Goal: Task Accomplishment & Management: Use online tool/utility

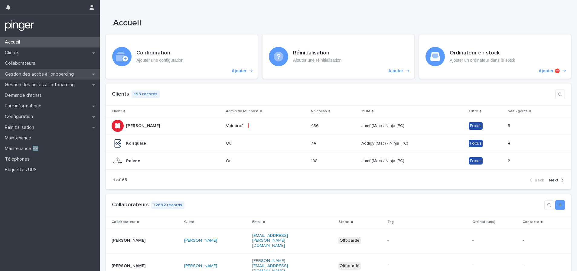
click at [67, 72] on p "Gestion des accès à l’onboarding" at bounding box center [40, 74] width 76 height 6
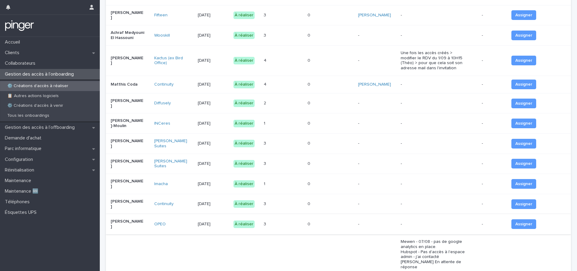
scroll to position [346, 0]
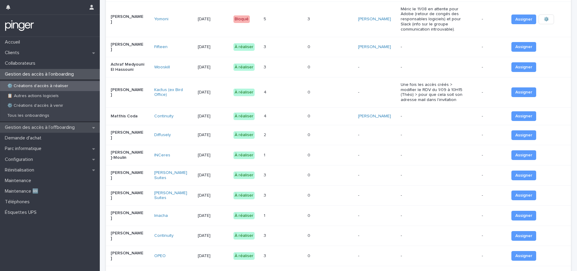
click at [74, 129] on p "Gestion des accès à l’offboarding" at bounding box center [40, 128] width 77 height 6
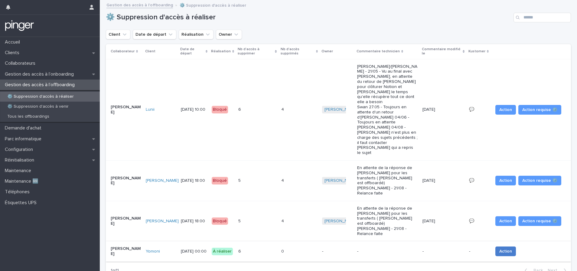
click at [506, 247] on button "Action" at bounding box center [506, 252] width 21 height 10
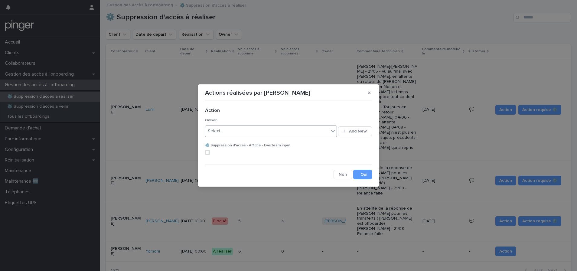
click at [239, 128] on div "Select..." at bounding box center [267, 131] width 124 height 10
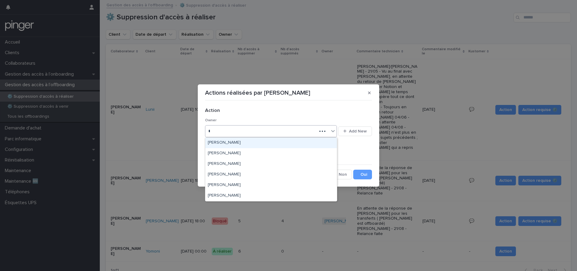
type input "**"
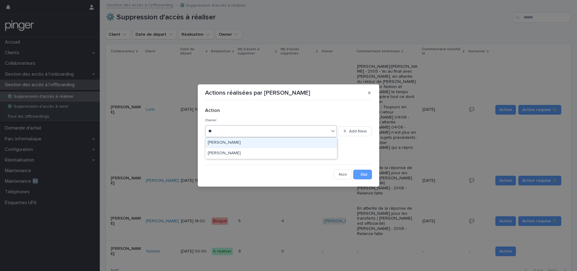
click at [229, 143] on div "[PERSON_NAME]" at bounding box center [271, 143] width 132 height 11
click at [364, 175] on button "Save" at bounding box center [362, 175] width 19 height 10
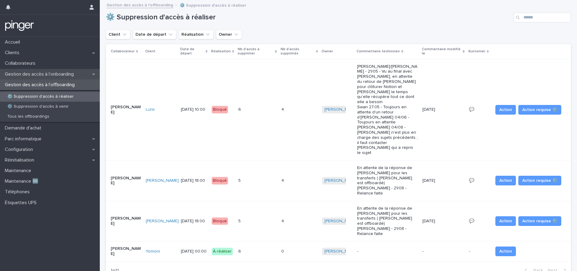
click at [32, 74] on p "Gestion des accès à l’onboarding" at bounding box center [40, 74] width 76 height 6
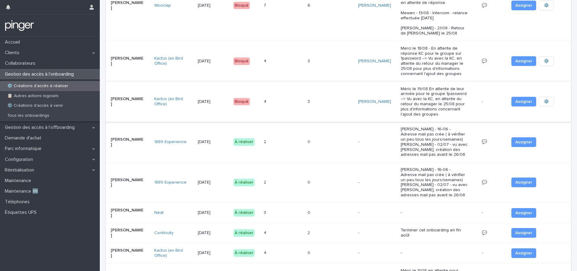
scroll to position [144, 0]
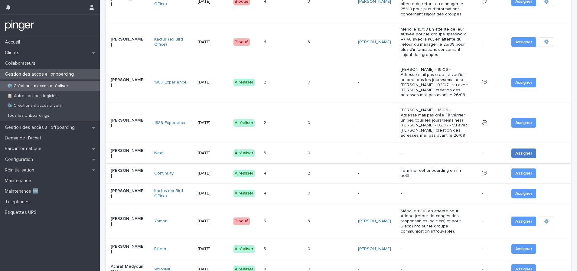
click at [522, 153] on span "Assigner" at bounding box center [524, 153] width 17 height 6
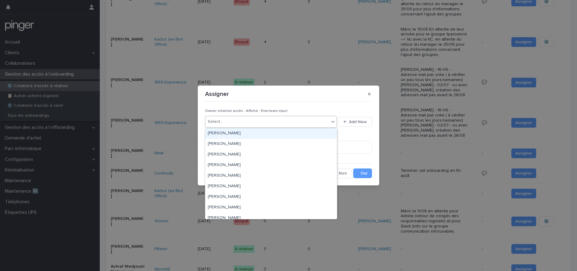
click at [257, 127] on div "Select..." at bounding box center [271, 122] width 132 height 12
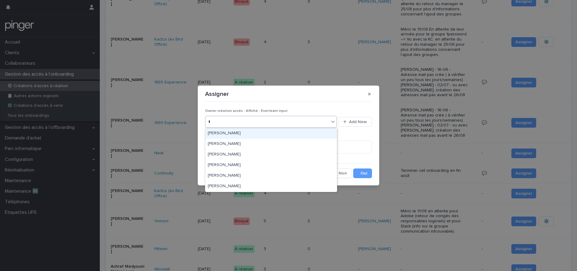
type input "**"
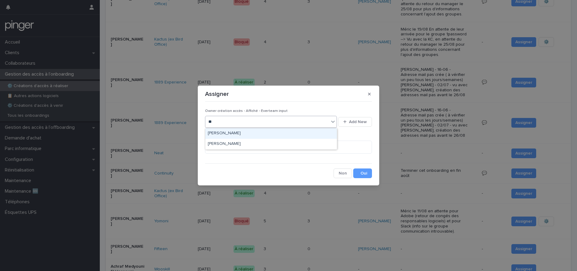
drag, startPoint x: 233, startPoint y: 133, endPoint x: 240, endPoint y: 133, distance: 7.6
click at [233, 133] on div "[PERSON_NAME]" at bounding box center [271, 133] width 132 height 11
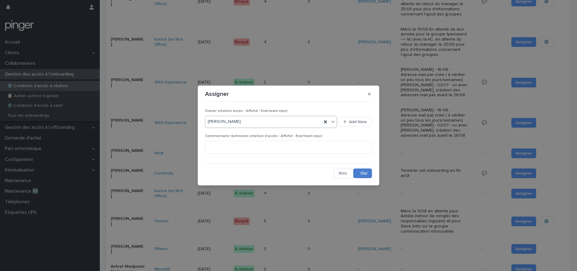
click at [367, 174] on button "Save" at bounding box center [362, 174] width 19 height 10
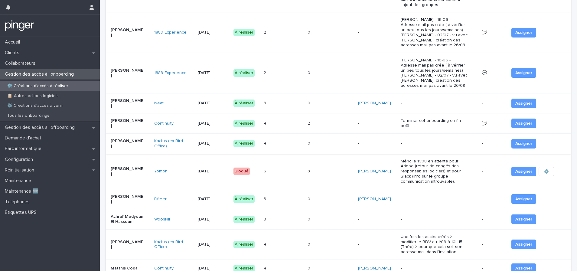
scroll to position [226, 0]
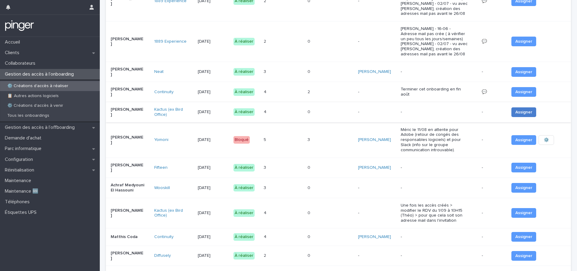
click at [516, 115] on span "Assigner" at bounding box center [524, 112] width 17 height 6
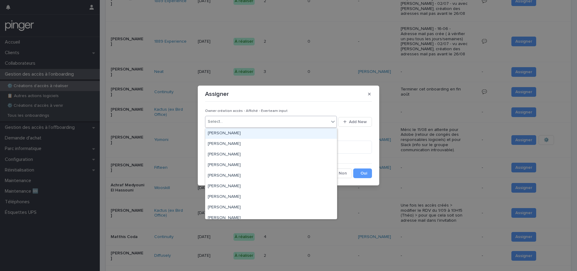
click at [244, 120] on div "Select..." at bounding box center [267, 122] width 124 height 10
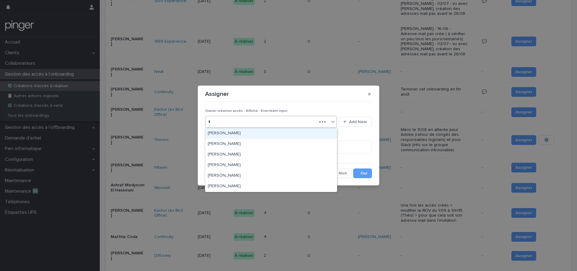
type input "**"
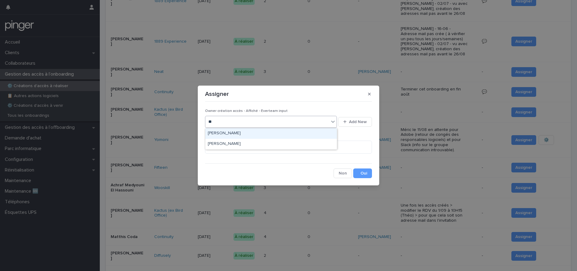
drag, startPoint x: 236, startPoint y: 139, endPoint x: 235, endPoint y: 134, distance: 4.9
click at [234, 133] on div "[PERSON_NAME]" at bounding box center [271, 133] width 132 height 11
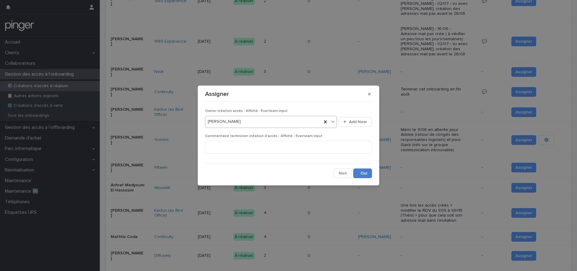
click at [365, 174] on button "Save" at bounding box center [362, 174] width 19 height 10
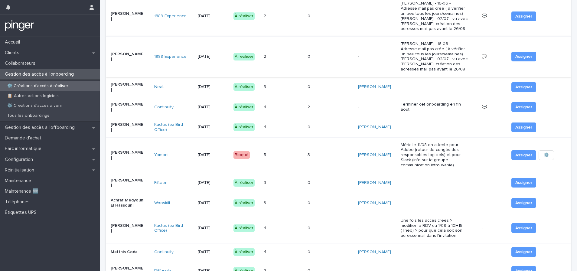
scroll to position [184, 0]
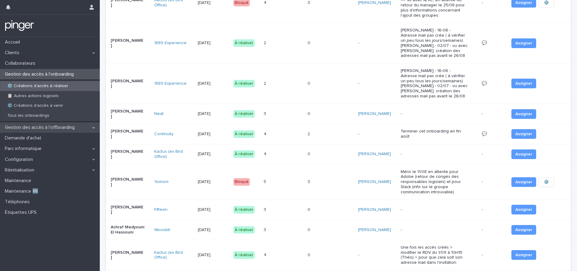
click at [60, 126] on p "Gestion des accès à l’offboarding" at bounding box center [40, 128] width 77 height 6
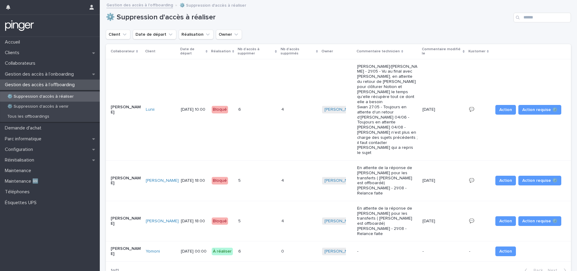
click at [257, 247] on div "6 6" at bounding box center [257, 252] width 38 height 10
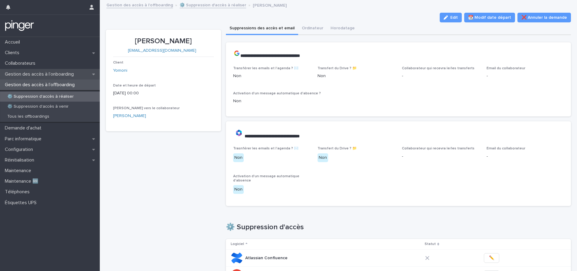
click at [61, 75] on p "Gestion des accès à l’onboarding" at bounding box center [40, 74] width 76 height 6
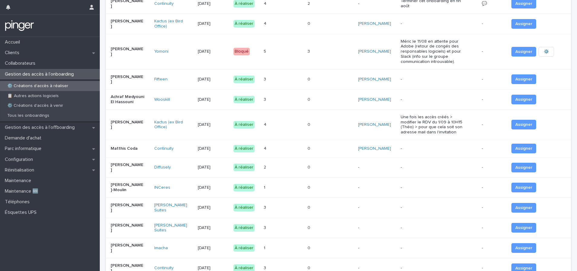
scroll to position [339, 0]
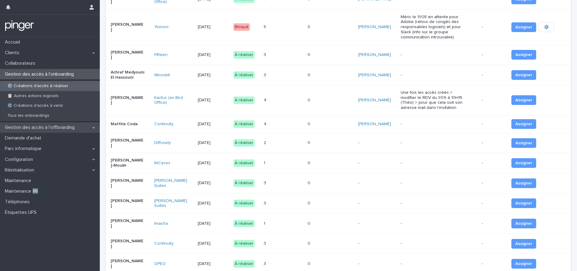
click at [48, 126] on p "Gestion des accès à l’offboarding" at bounding box center [40, 128] width 77 height 6
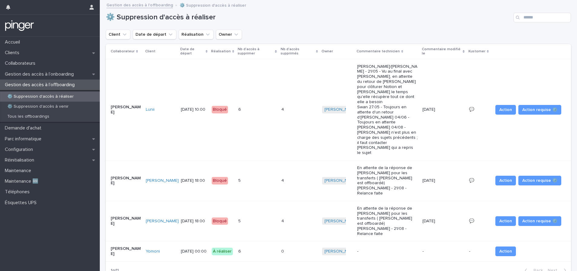
click at [256, 247] on div "6 6" at bounding box center [257, 252] width 38 height 10
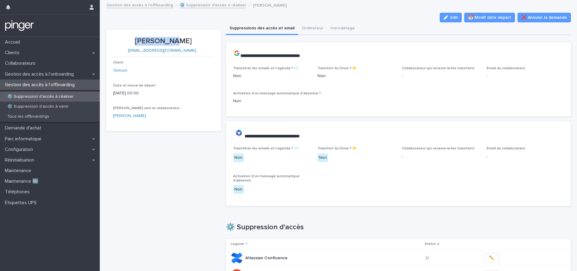
drag, startPoint x: 145, startPoint y: 41, endPoint x: 183, endPoint y: 41, distance: 38.1
click at [183, 41] on p "Lysa RABIA" at bounding box center [163, 41] width 101 height 9
copy p "Lysa RABIA"
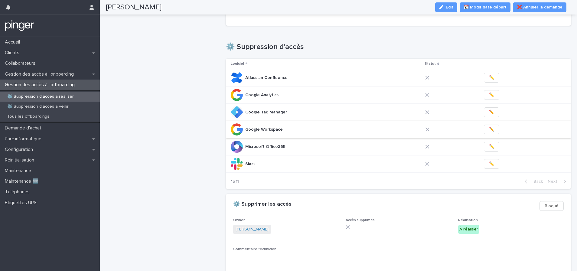
scroll to position [170, 0]
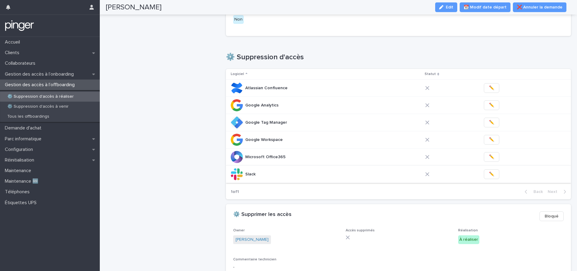
click at [489, 173] on span "✏️" at bounding box center [491, 174] width 5 height 6
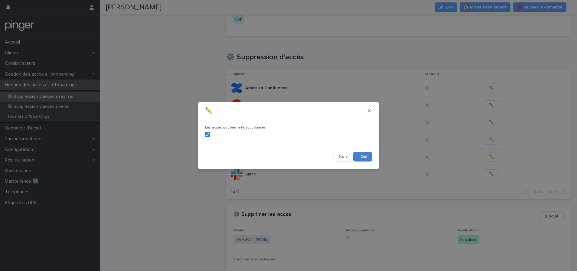
click at [363, 156] on button "Save" at bounding box center [362, 157] width 19 height 10
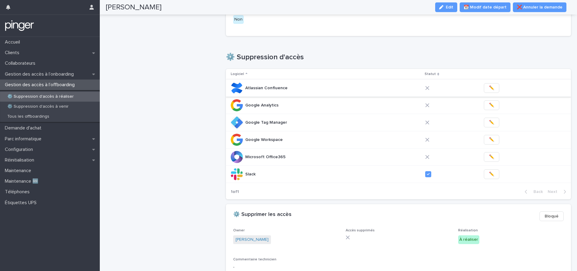
click at [489, 88] on span "✏️" at bounding box center [491, 88] width 5 height 6
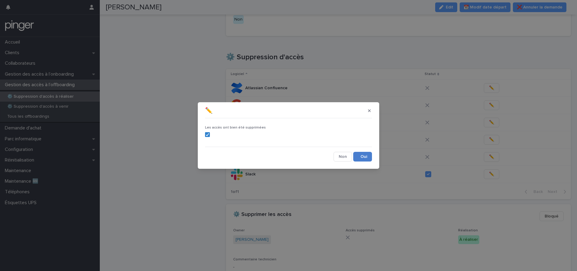
click at [362, 156] on button "Save" at bounding box center [362, 157] width 19 height 10
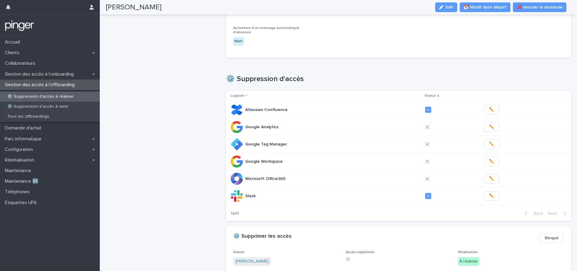
scroll to position [154, 0]
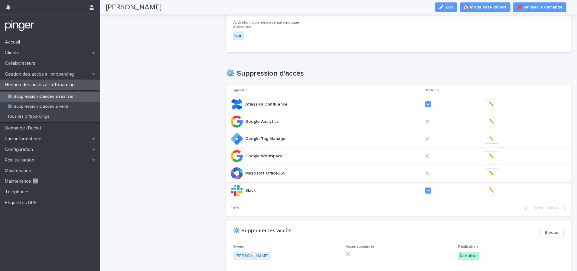
click at [489, 173] on span "✏️" at bounding box center [491, 173] width 5 height 6
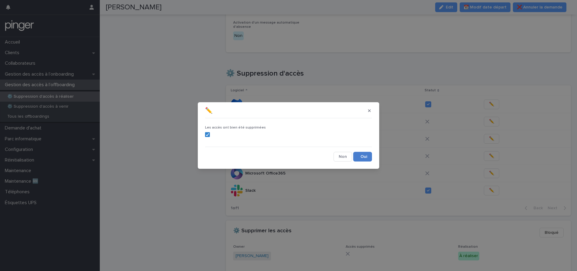
click at [358, 160] on button "Save" at bounding box center [362, 157] width 19 height 10
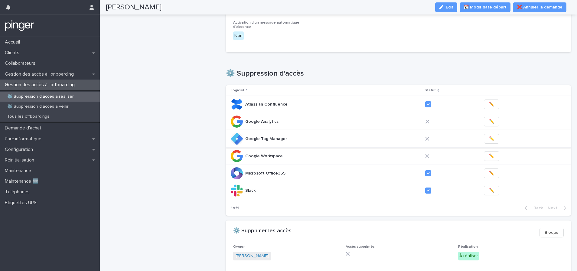
click at [489, 140] on span "✏️" at bounding box center [491, 139] width 5 height 6
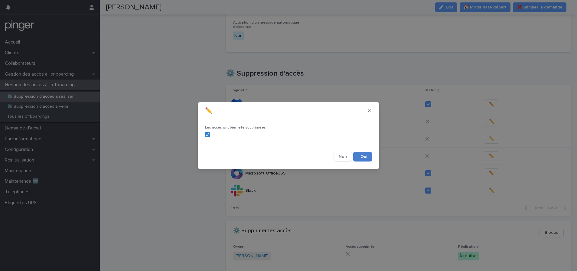
click at [368, 156] on button "Save" at bounding box center [362, 157] width 19 height 10
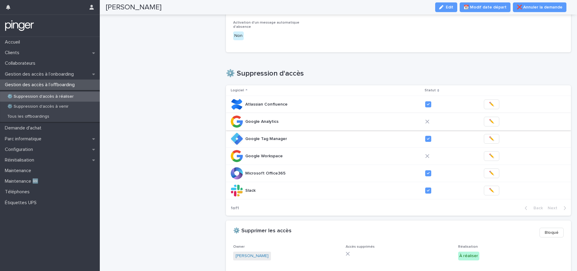
click at [489, 123] on span "✏️" at bounding box center [491, 122] width 5 height 6
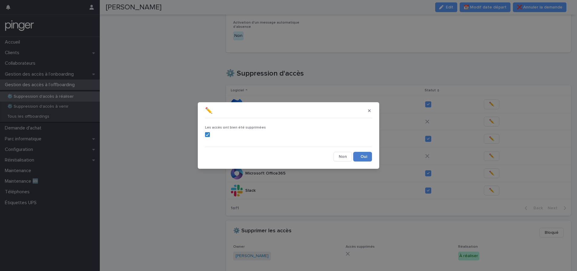
click at [359, 154] on button "Save" at bounding box center [362, 157] width 19 height 10
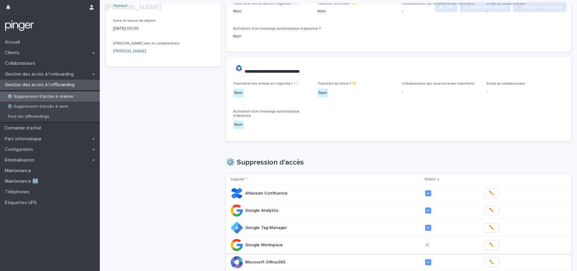
scroll to position [113, 0]
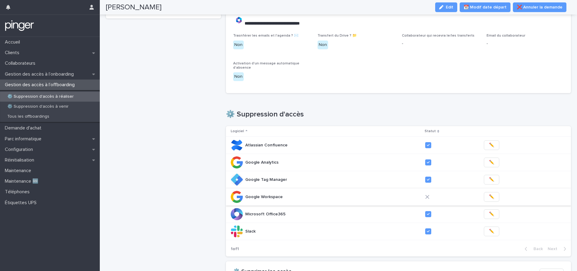
click at [489, 197] on span "✏️" at bounding box center [491, 197] width 5 height 6
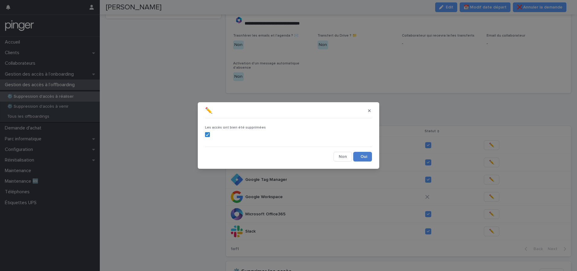
click at [371, 159] on button "Save" at bounding box center [362, 157] width 19 height 10
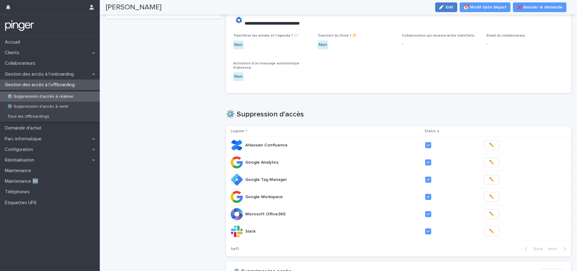
click at [447, 10] on button "Edit" at bounding box center [446, 7] width 22 height 10
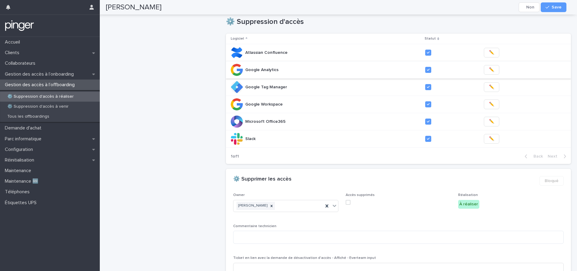
scroll to position [244, 0]
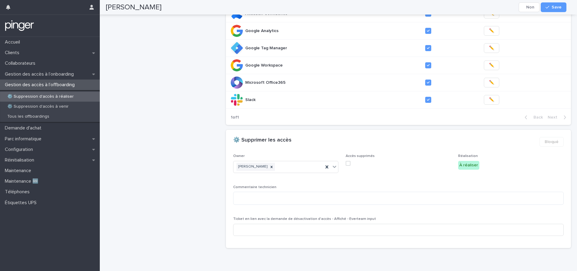
click at [348, 164] on span at bounding box center [348, 163] width 5 height 5
click at [556, 4] on button "Save" at bounding box center [554, 7] width 26 height 10
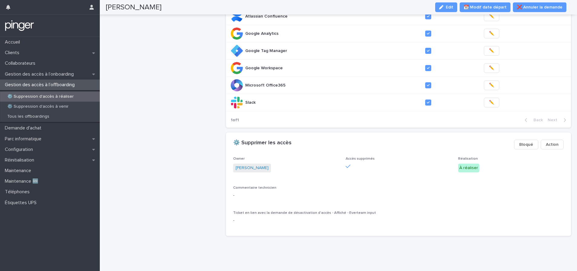
scroll to position [237, 0]
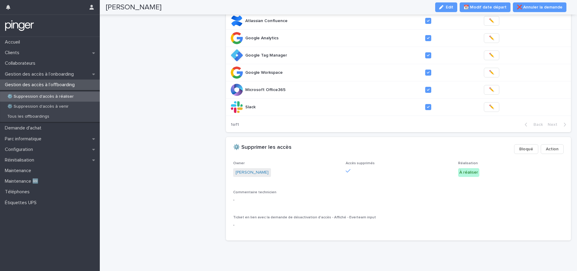
click at [50, 97] on p "⚙️ Suppression d'accès à réaliser" at bounding box center [40, 96] width 76 height 5
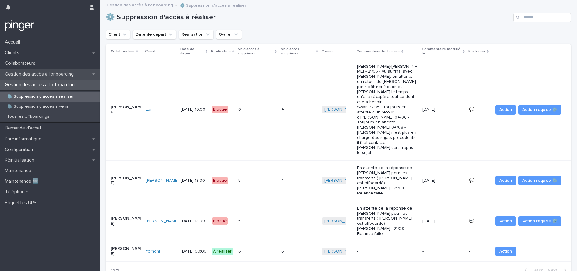
click at [57, 77] on p "Gestion des accès à l’onboarding" at bounding box center [40, 74] width 76 height 6
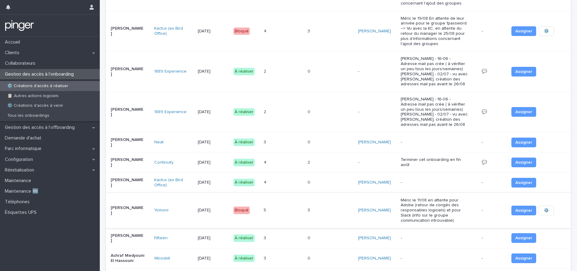
scroll to position [178, 0]
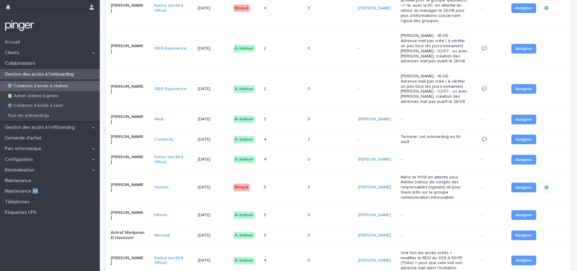
click at [291, 117] on div "3 3" at bounding box center [283, 119] width 39 height 10
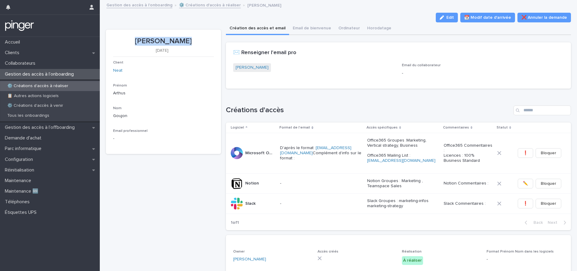
drag, startPoint x: 141, startPoint y: 40, endPoint x: 185, endPoint y: 38, distance: 44.5
click at [185, 38] on p "Arthus Goujon" at bounding box center [163, 41] width 101 height 9
copy p "Arthus Goujon"
click at [252, 67] on link "Arthus Goujon" at bounding box center [252, 67] width 33 height 6
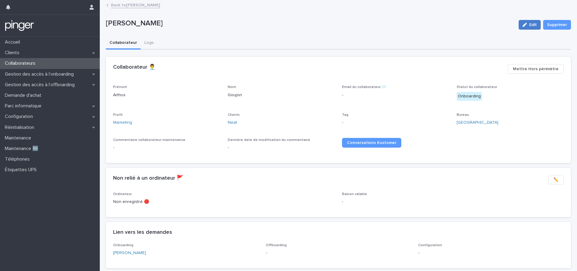
click at [528, 22] on button "Edit" at bounding box center [530, 25] width 22 height 10
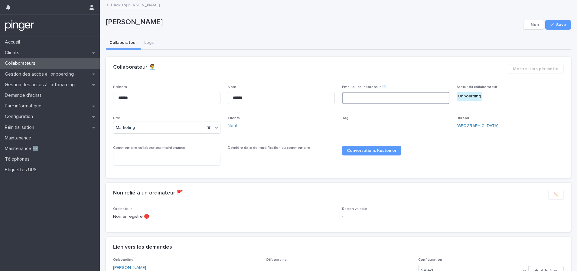
click at [351, 100] on input at bounding box center [395, 98] width 107 height 12
paste input "**********"
type input "**********"
click at [548, 27] on button "Save" at bounding box center [559, 25] width 26 height 10
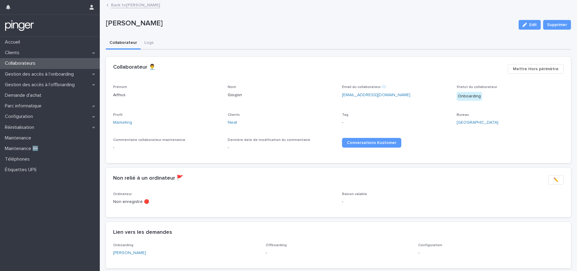
click at [123, 3] on link "Back to Arthus Goujon" at bounding box center [135, 4] width 49 height 7
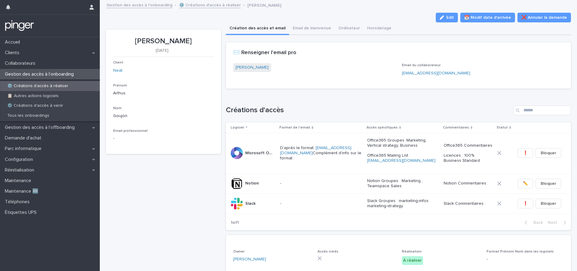
drag, startPoint x: 444, startPoint y: 18, endPoint x: 425, endPoint y: 24, distance: 19.6
click at [444, 18] on div "button" at bounding box center [443, 17] width 7 height 4
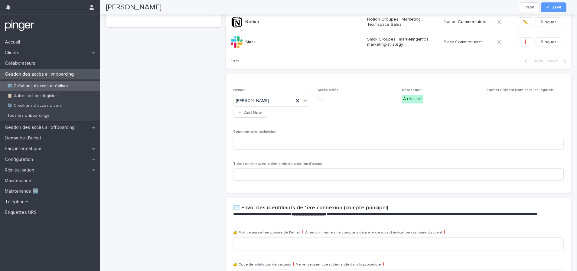
scroll to position [225, 0]
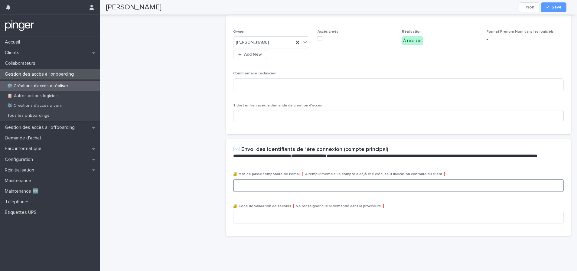
click at [275, 182] on textarea at bounding box center [398, 185] width 331 height 13
paste textarea "**********"
type textarea "**********"
click at [560, 7] on span "Save" at bounding box center [557, 7] width 10 height 4
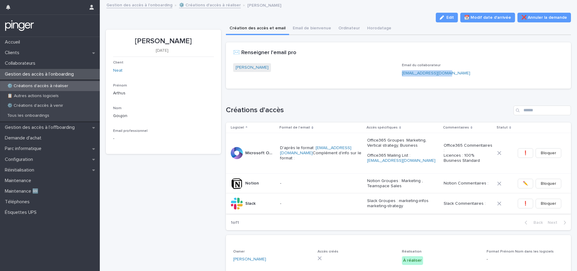
scroll to position [1, 0]
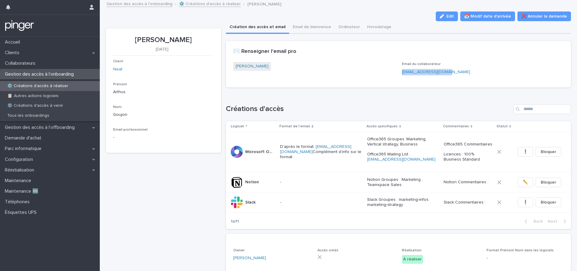
click at [440, 17] on icon "button" at bounding box center [442, 16] width 4 height 4
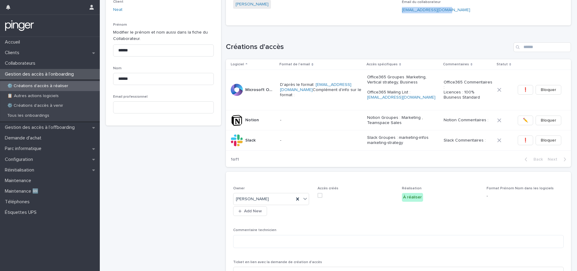
scroll to position [121, 0]
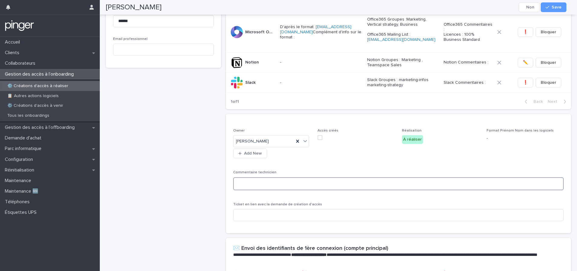
click at [251, 185] on textarea at bounding box center [398, 183] width 331 height 13
type textarea "**********"
click at [549, 10] on button "Save" at bounding box center [554, 7] width 26 height 10
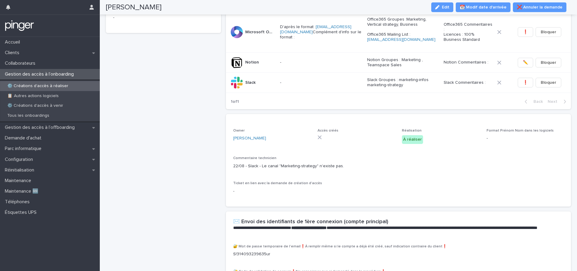
scroll to position [101, 0]
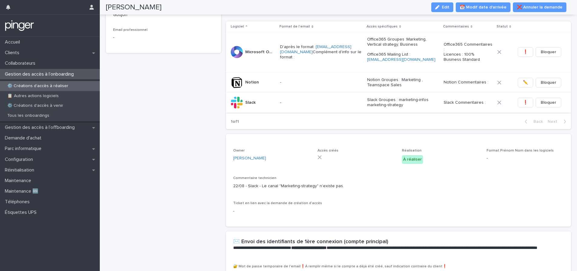
click at [523, 102] on span "❗" at bounding box center [525, 103] width 5 height 6
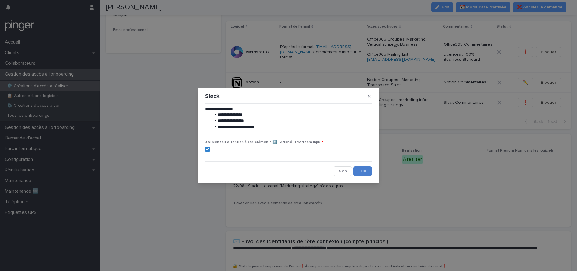
click at [361, 171] on button "Save" at bounding box center [362, 171] width 19 height 10
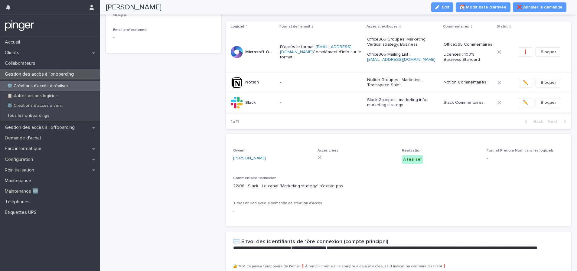
click at [523, 100] on span "✏️" at bounding box center [525, 103] width 5 height 6
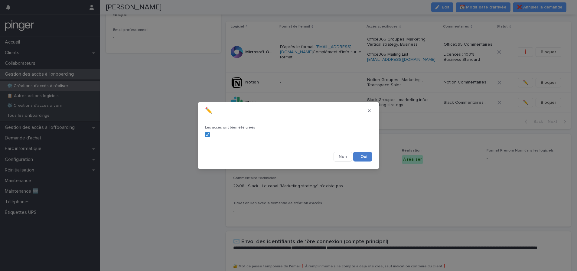
click at [366, 156] on button "Save" at bounding box center [362, 157] width 19 height 10
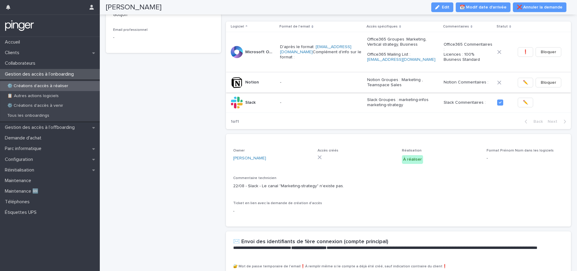
click at [523, 81] on span "✏️" at bounding box center [525, 83] width 5 height 6
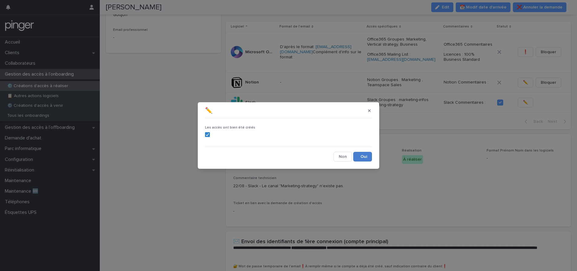
click at [362, 153] on button "Save" at bounding box center [362, 157] width 19 height 10
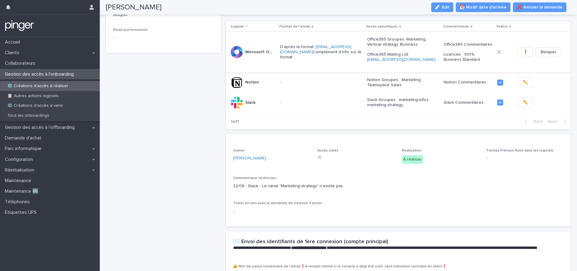
click at [523, 50] on span "❗" at bounding box center [525, 52] width 5 height 6
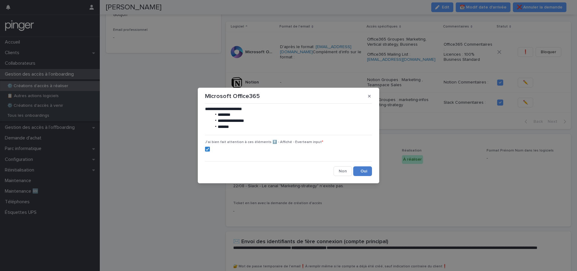
click at [362, 169] on button "Save" at bounding box center [362, 171] width 19 height 10
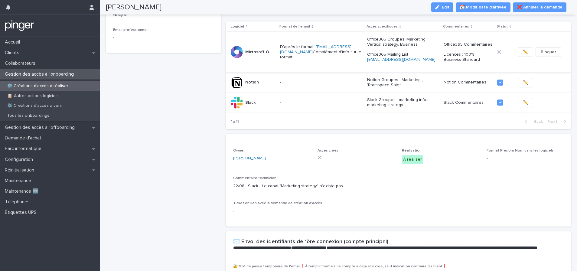
click at [518, 51] on button "✏️" at bounding box center [525, 52] width 15 height 10
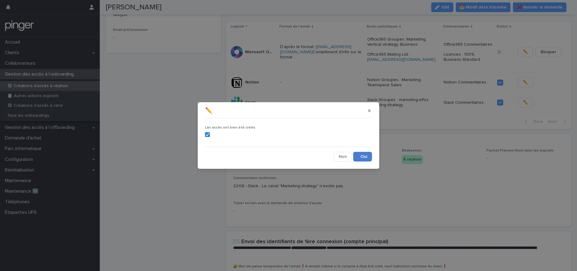
click at [370, 156] on button "Save" at bounding box center [362, 157] width 19 height 10
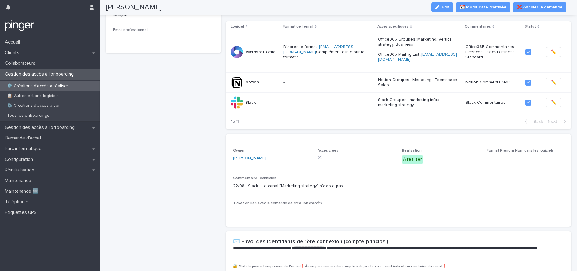
scroll to position [98, 0]
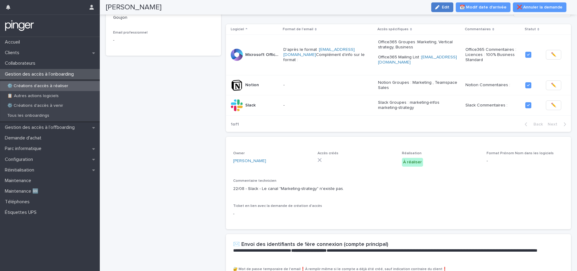
click at [440, 6] on icon "button" at bounding box center [437, 7] width 4 height 4
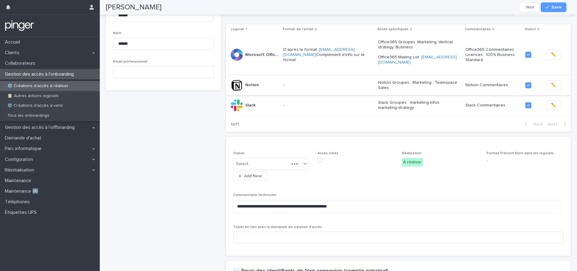
scroll to position [118, 0]
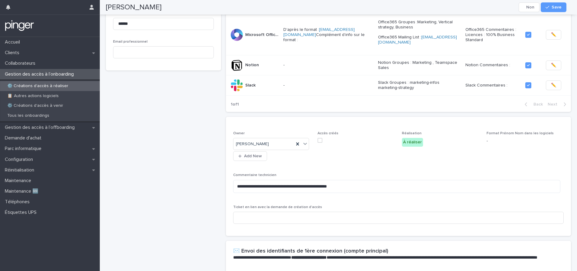
click at [319, 138] on span at bounding box center [320, 140] width 5 height 5
click at [552, 6] on div "button" at bounding box center [549, 7] width 6 height 4
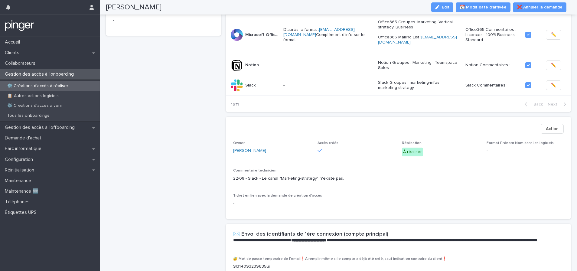
scroll to position [103, 0]
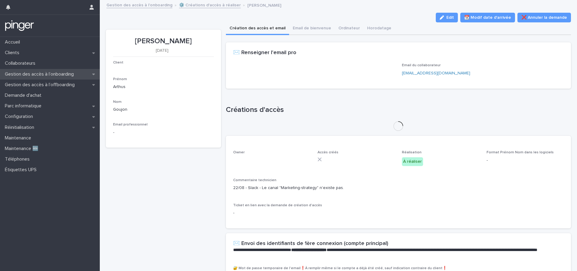
click at [64, 74] on p "Gestion des accès à l’onboarding" at bounding box center [40, 74] width 76 height 6
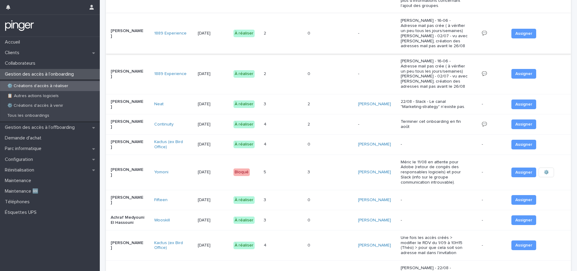
scroll to position [199, 0]
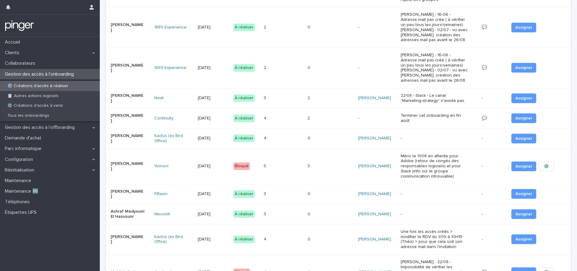
click at [281, 139] on div "4 4" at bounding box center [283, 138] width 39 height 10
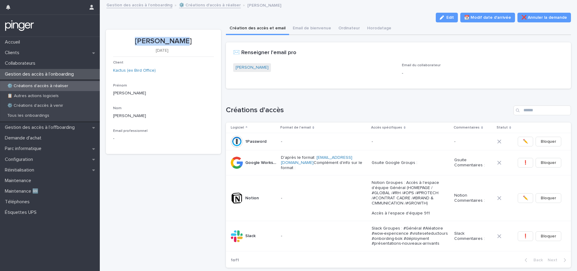
drag, startPoint x: 141, startPoint y: 40, endPoint x: 184, endPoint y: 43, distance: 43.0
click at [184, 43] on p "Louis Mangin" at bounding box center [163, 41] width 101 height 9
copy p "Louis Mangin"
click at [252, 66] on link "Louis Mangin" at bounding box center [252, 67] width 33 height 6
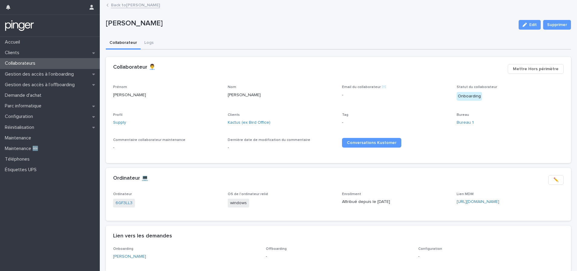
drag, startPoint x: 524, startPoint y: 26, endPoint x: 497, endPoint y: 28, distance: 27.3
click at [524, 26] on div "button" at bounding box center [526, 25] width 7 height 4
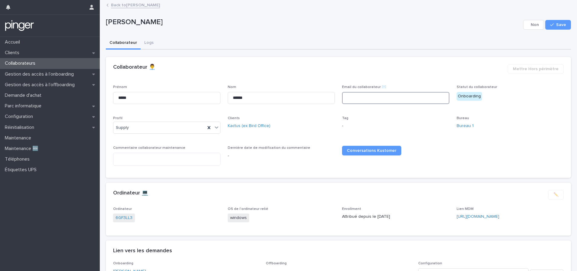
click at [351, 102] on input at bounding box center [395, 98] width 107 height 12
paste input "**********"
type input "**********"
click at [556, 23] on span "Save" at bounding box center [561, 25] width 10 height 4
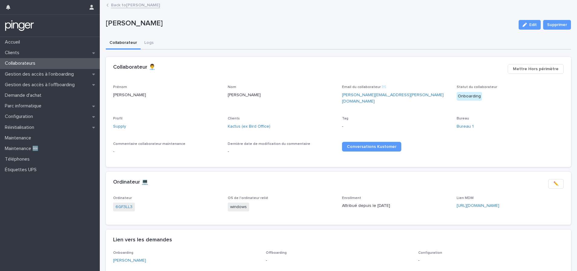
click at [116, 8] on link "Back to Louis Mangin" at bounding box center [135, 4] width 49 height 7
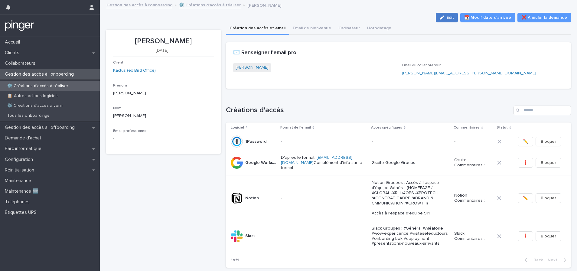
click at [440, 18] on icon "button" at bounding box center [442, 17] width 4 height 4
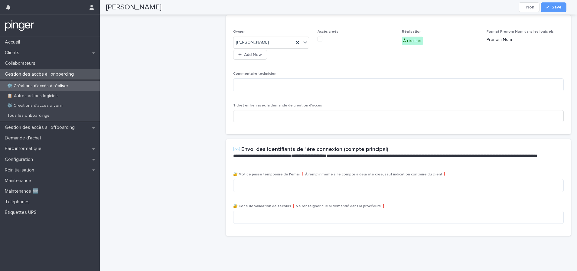
scroll to position [262, 0]
click at [264, 179] on textarea at bounding box center [398, 185] width 331 height 13
paste textarea "**********"
type textarea "**********"
click at [549, 8] on icon "button" at bounding box center [548, 7] width 4 height 4
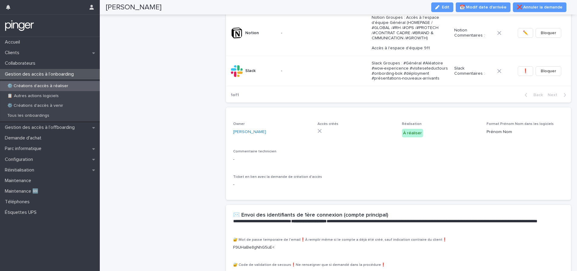
scroll to position [27, 0]
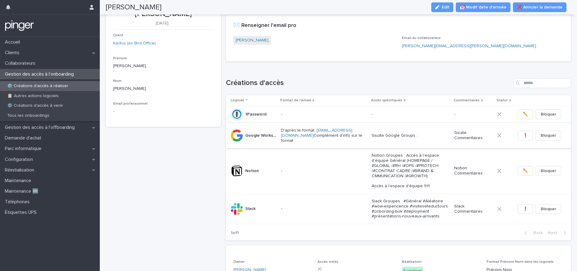
click at [518, 133] on button "❗" at bounding box center [525, 136] width 15 height 10
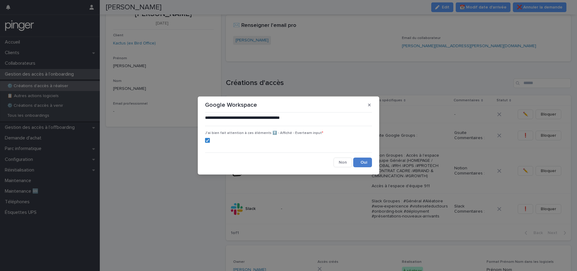
click at [370, 160] on button "Save" at bounding box center [362, 163] width 19 height 10
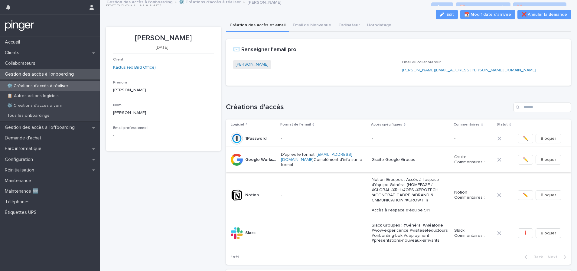
scroll to position [0, 0]
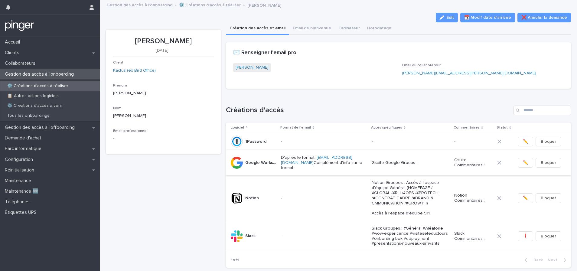
click at [523, 165] on span "✏️" at bounding box center [525, 163] width 5 height 6
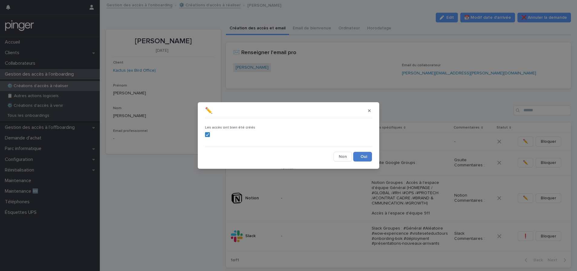
click at [366, 159] on button "Save" at bounding box center [362, 157] width 19 height 10
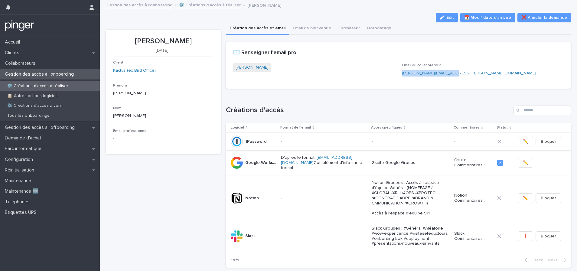
click at [523, 142] on span "✏️" at bounding box center [525, 142] width 5 height 6
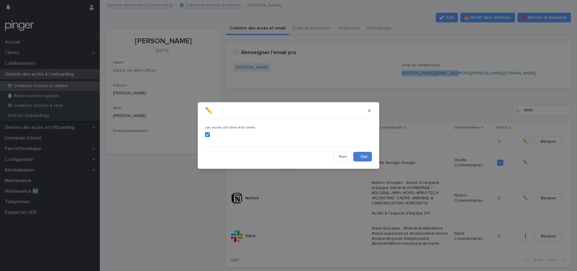
click at [357, 159] on button "Save" at bounding box center [362, 157] width 19 height 10
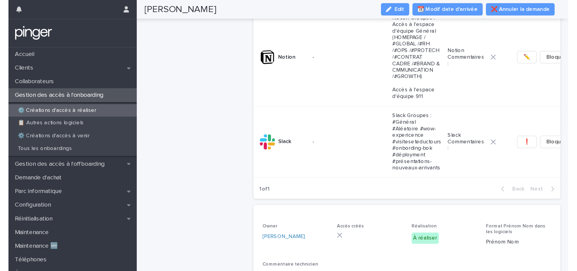
scroll to position [181, 0]
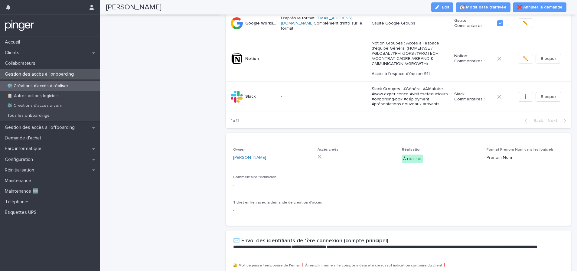
click at [442, 9] on div "button" at bounding box center [438, 7] width 7 height 4
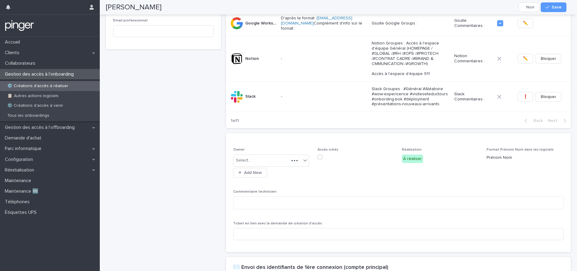
scroll to position [159, 0]
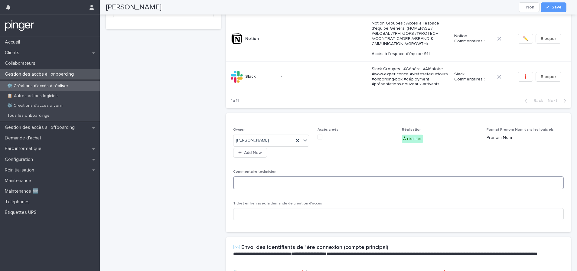
click at [238, 183] on textarea at bounding box center [398, 182] width 331 height 13
type textarea "**********"
click at [559, 6] on span "Save" at bounding box center [557, 7] width 10 height 4
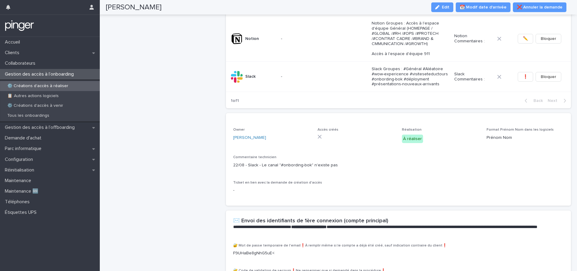
scroll to position [139, 0]
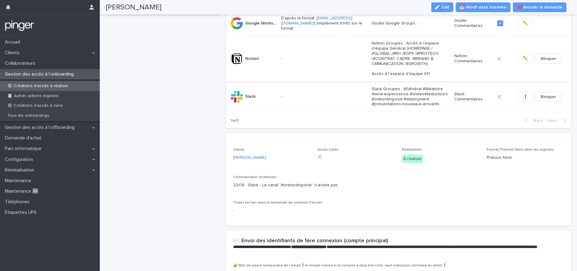
click at [524, 61] on span "✏️" at bounding box center [525, 59] width 5 height 6
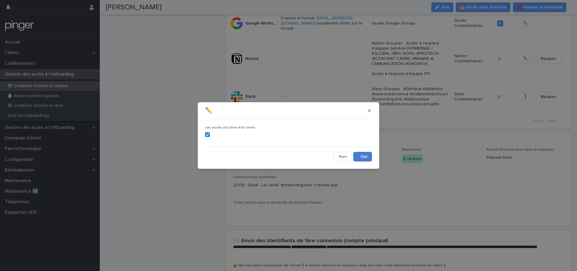
click at [362, 154] on button "Save" at bounding box center [362, 157] width 19 height 10
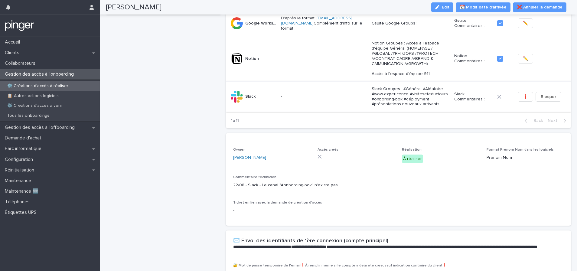
click at [523, 96] on span "❗" at bounding box center [525, 97] width 5 height 6
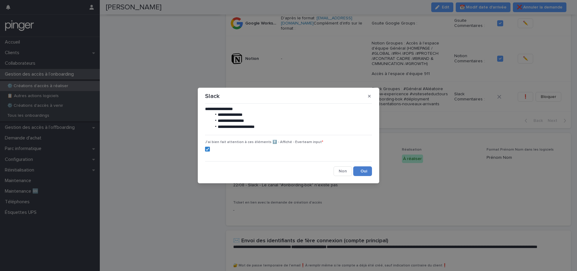
click at [366, 170] on button "Save" at bounding box center [362, 171] width 19 height 10
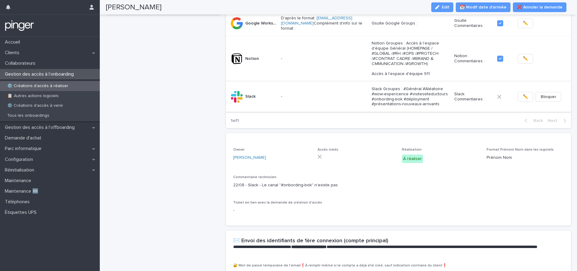
click at [527, 97] on button "✏️" at bounding box center [525, 97] width 15 height 10
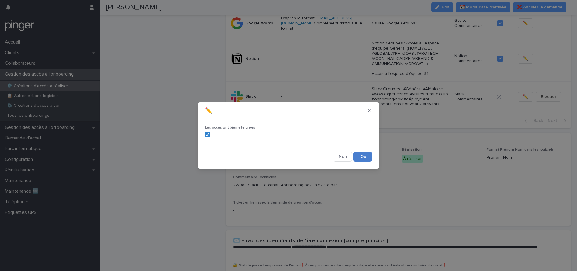
click at [363, 156] on button "Save" at bounding box center [362, 157] width 19 height 10
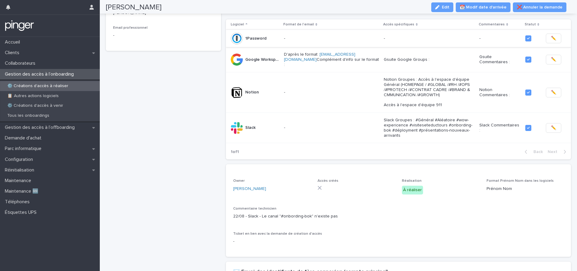
scroll to position [73, 0]
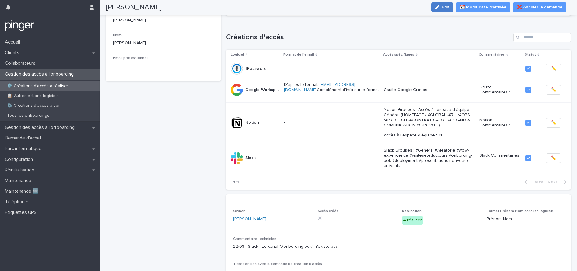
click at [439, 3] on button "Edit" at bounding box center [442, 7] width 22 height 10
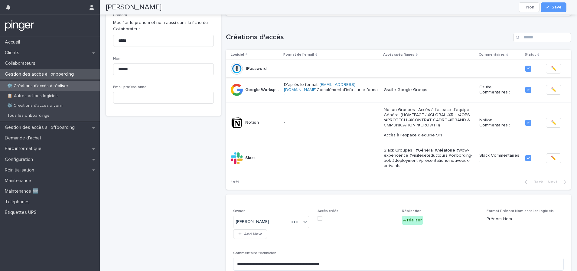
scroll to position [93, 0]
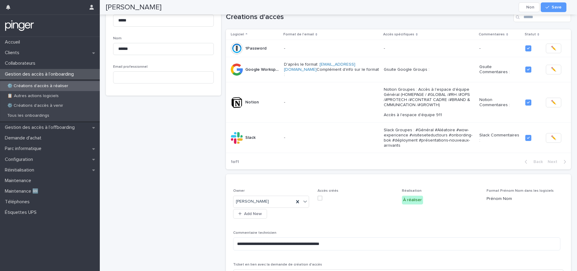
click at [320, 198] on label at bounding box center [356, 198] width 77 height 5
click at [551, 5] on div "button" at bounding box center [549, 7] width 6 height 4
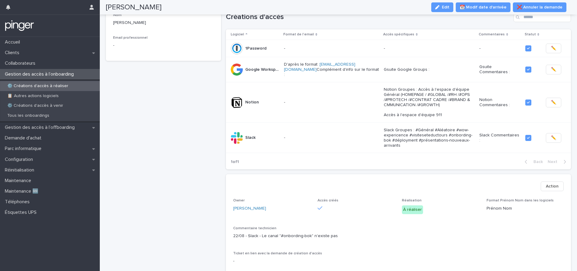
scroll to position [78, 0]
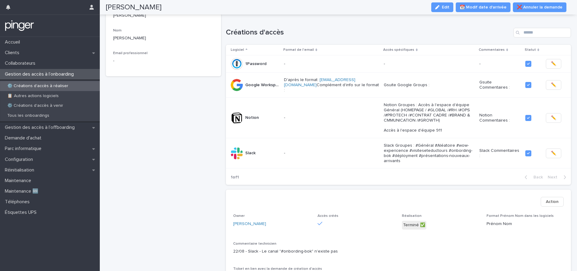
click at [39, 88] on p "⚙️ Créations d'accès à réaliser" at bounding box center [37, 86] width 71 height 5
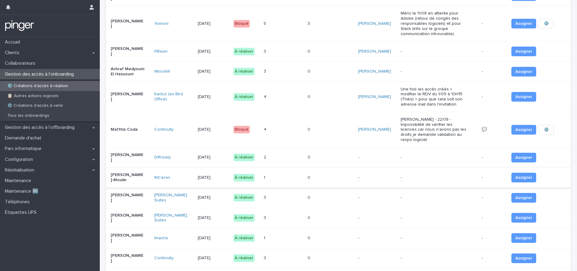
scroll to position [310, 0]
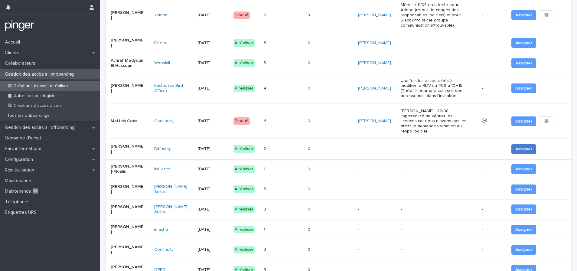
click at [516, 147] on span "Assigner" at bounding box center [524, 149] width 17 height 6
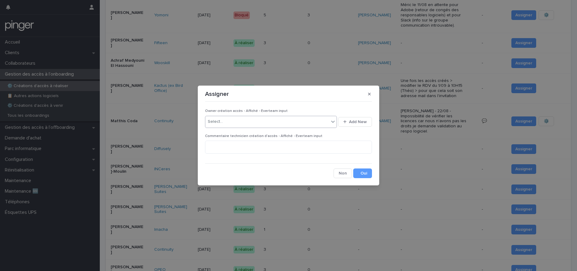
click at [320, 122] on div "Select..." at bounding box center [267, 122] width 124 height 10
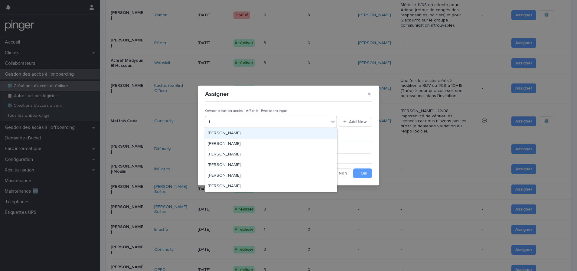
type input "**"
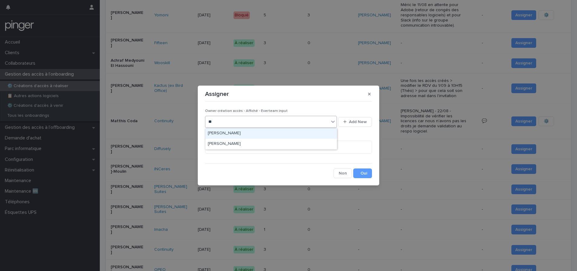
click at [270, 133] on div "[PERSON_NAME]" at bounding box center [271, 133] width 132 height 11
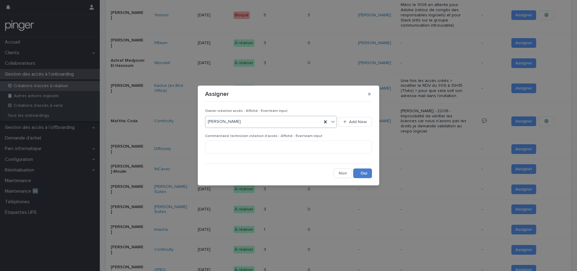
click at [366, 170] on button "Save" at bounding box center [362, 174] width 19 height 10
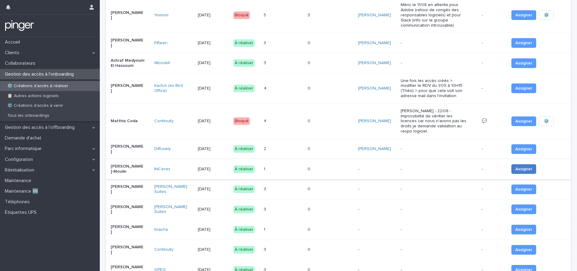
click at [520, 166] on span "Assigner" at bounding box center [524, 169] width 17 height 6
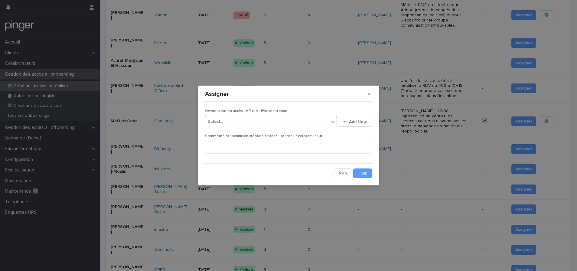
click at [256, 123] on div "Select..." at bounding box center [267, 122] width 124 height 10
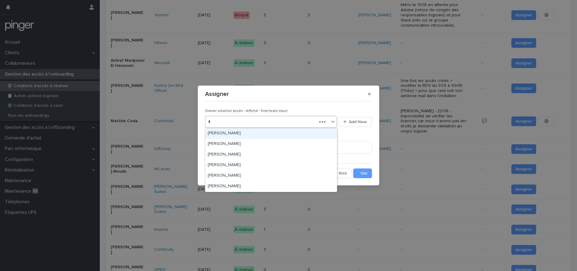
type input "**"
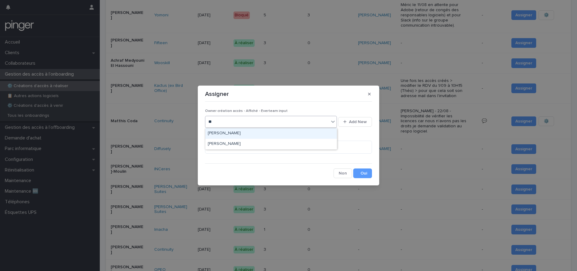
click at [244, 132] on div "[PERSON_NAME]" at bounding box center [271, 133] width 132 height 11
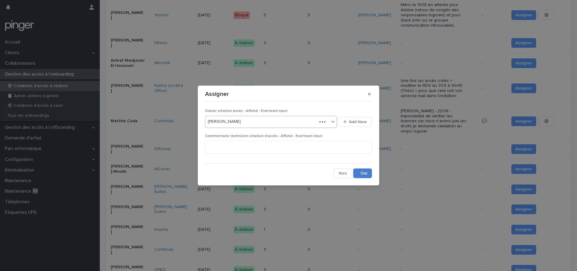
click at [360, 170] on button "Save" at bounding box center [362, 174] width 19 height 10
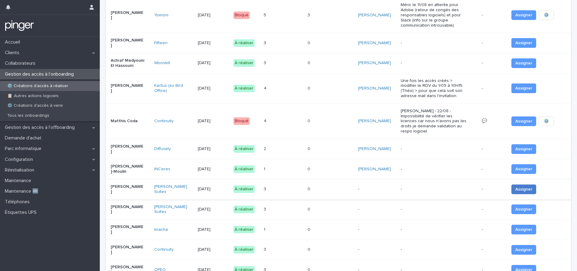
click at [522, 186] on span "Assigner" at bounding box center [524, 189] width 17 height 6
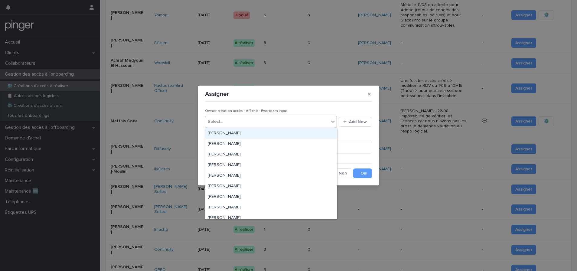
click at [252, 124] on div "Select..." at bounding box center [267, 122] width 124 height 10
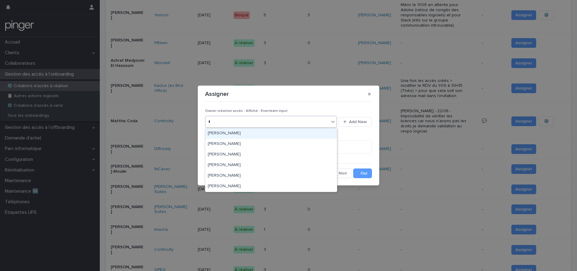
type input "**"
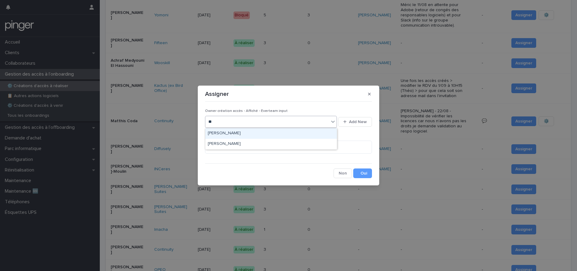
click at [234, 131] on div "[PERSON_NAME]" at bounding box center [271, 133] width 132 height 11
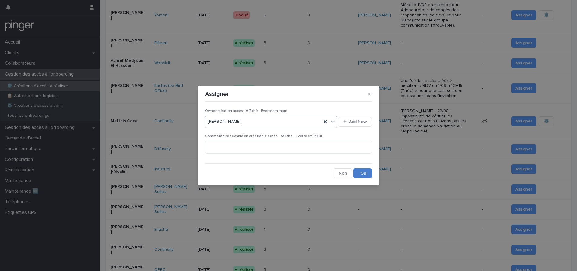
click at [363, 173] on button "Save" at bounding box center [362, 174] width 19 height 10
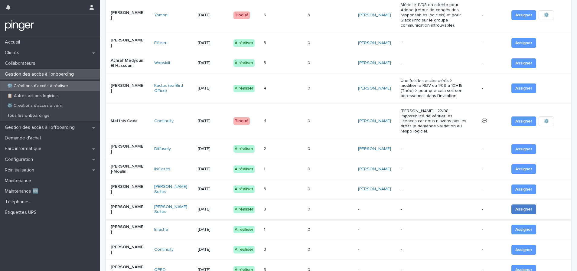
click at [521, 206] on span "Assigner" at bounding box center [524, 209] width 17 height 6
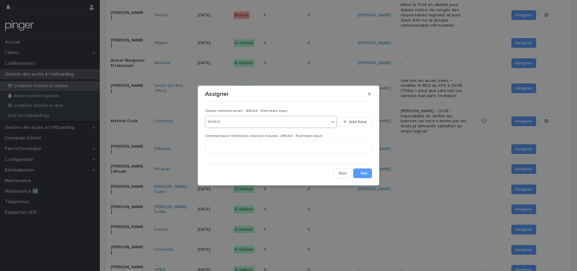
click at [246, 126] on div "Select..." at bounding box center [267, 122] width 124 height 10
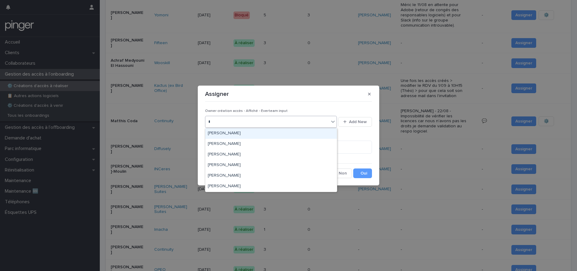
type input "**"
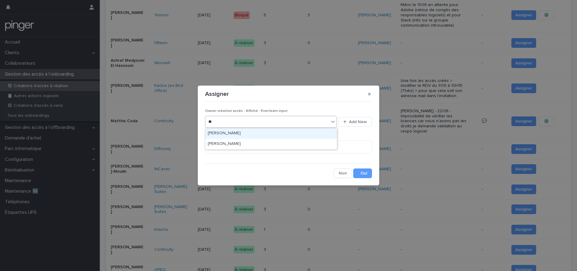
click at [216, 133] on div "[PERSON_NAME]" at bounding box center [271, 133] width 132 height 11
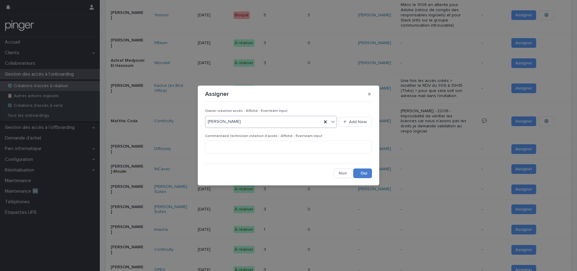
click at [365, 170] on button "Save" at bounding box center [362, 174] width 19 height 10
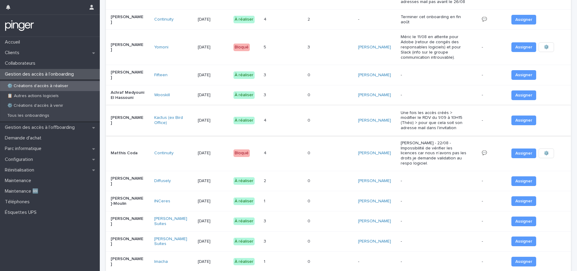
scroll to position [283, 0]
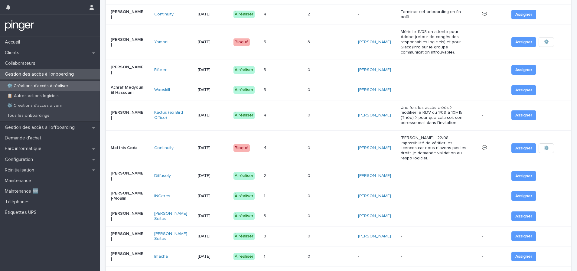
click at [282, 177] on div "2 2" at bounding box center [283, 176] width 39 height 10
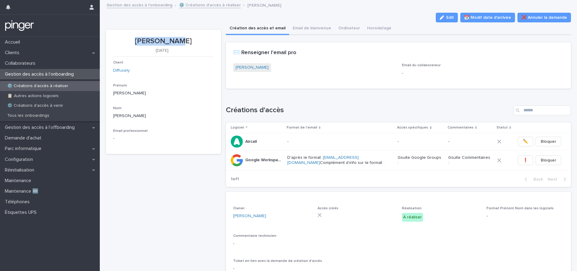
drag, startPoint x: 146, startPoint y: 41, endPoint x: 180, endPoint y: 42, distance: 33.6
click at [180, 42] on p "[PERSON_NAME]" at bounding box center [163, 41] width 101 height 9
copy p "[PERSON_NAME]"
click at [441, 16] on icon "button" at bounding box center [442, 17] width 4 height 4
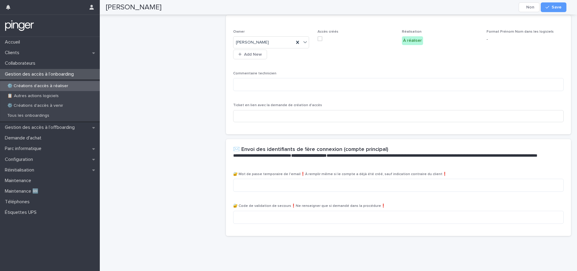
scroll to position [181, 0]
click at [267, 182] on textarea at bounding box center [398, 185] width 331 height 13
paste textarea "**********"
type textarea "**********"
click at [557, 8] on span "Save" at bounding box center [557, 7] width 10 height 4
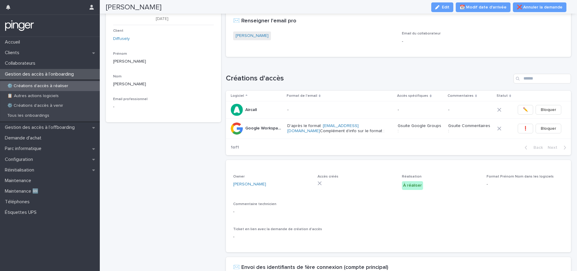
scroll to position [0, 0]
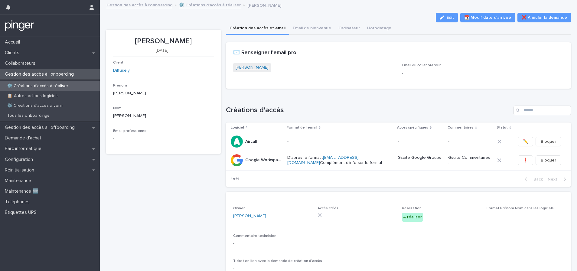
click at [251, 66] on link "[PERSON_NAME]" at bounding box center [252, 67] width 33 height 6
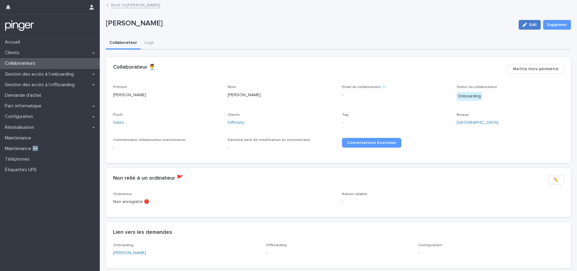
click at [523, 23] on icon "button" at bounding box center [525, 25] width 4 height 4
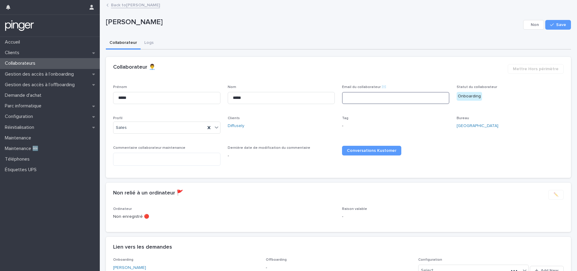
click at [350, 100] on input at bounding box center [395, 98] width 107 height 12
paste input "**********"
click at [361, 98] on input "**********" at bounding box center [395, 98] width 107 height 12
type input "**********"
click at [486, 62] on div "Collaborateur 👨‍💼 ••• Mettre Hors périmètre" at bounding box center [338, 71] width 465 height 28
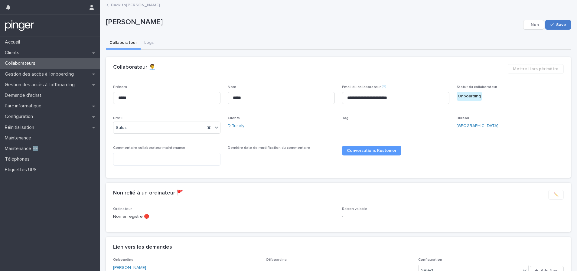
click at [550, 26] on icon "button" at bounding box center [552, 25] width 4 height 4
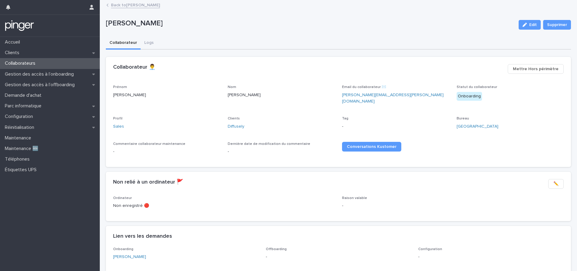
click at [122, 6] on link "Back to Fiona Kelly" at bounding box center [135, 4] width 49 height 7
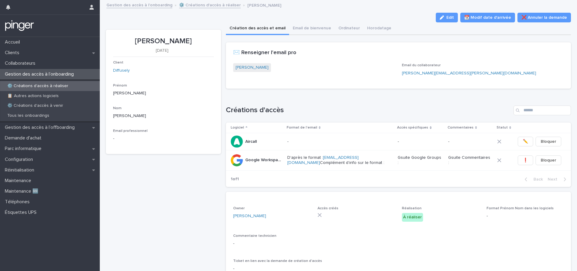
click at [146, 40] on p "[PERSON_NAME]" at bounding box center [163, 41] width 101 height 9
drag, startPoint x: 146, startPoint y: 41, endPoint x: 193, endPoint y: 41, distance: 47.5
click at [193, 41] on p "[PERSON_NAME]" at bounding box center [163, 41] width 101 height 9
copy p "[PERSON_NAME]"
click at [523, 160] on span "❗" at bounding box center [525, 160] width 5 height 6
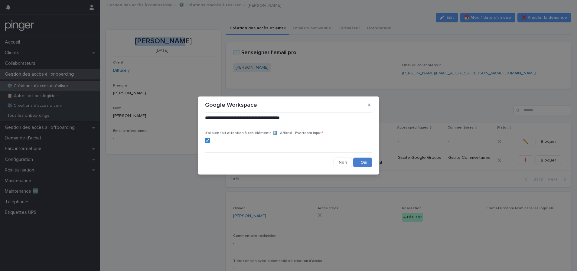
click at [368, 166] on button "Save" at bounding box center [362, 163] width 19 height 10
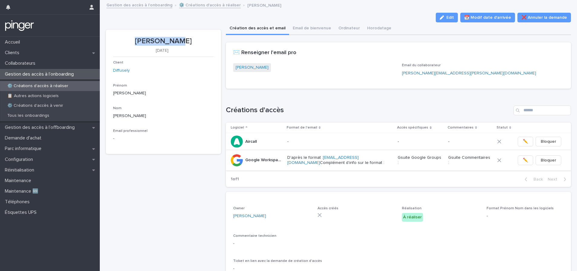
click at [523, 161] on span "✏️" at bounding box center [525, 160] width 5 height 6
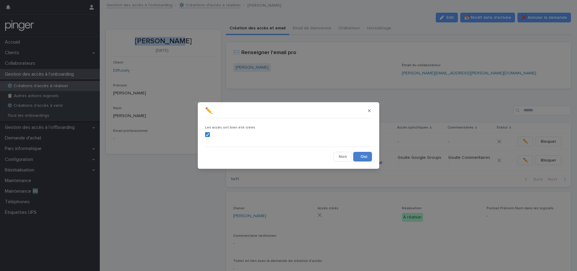
click at [367, 159] on button "Save" at bounding box center [362, 157] width 19 height 10
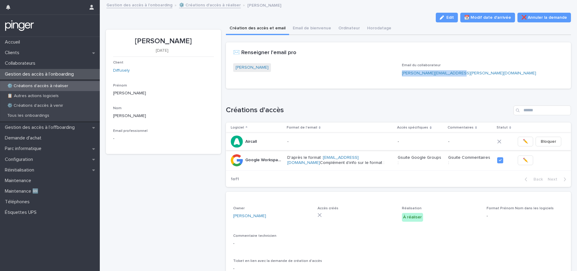
click at [523, 141] on span "✏️" at bounding box center [525, 142] width 5 height 6
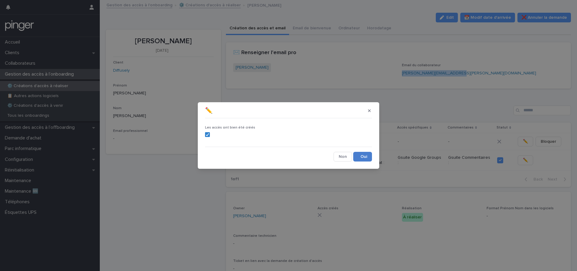
click at [363, 157] on button "Save" at bounding box center [362, 157] width 19 height 10
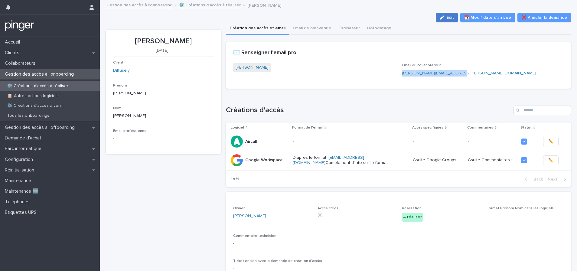
click at [449, 18] on span "Edit" at bounding box center [451, 17] width 8 height 4
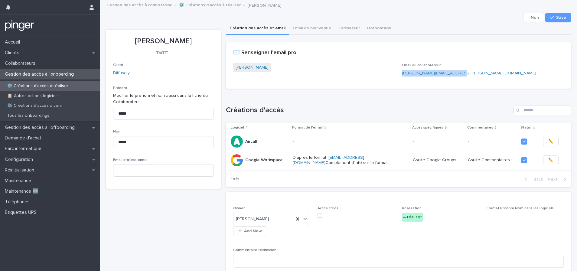
click at [318, 217] on span at bounding box center [320, 215] width 5 height 5
click at [556, 17] on span "Save" at bounding box center [561, 17] width 10 height 4
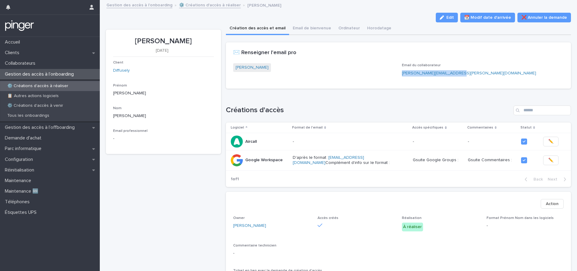
click at [38, 88] on p "⚙️ Créations d'accès à réaliser" at bounding box center [37, 86] width 71 height 5
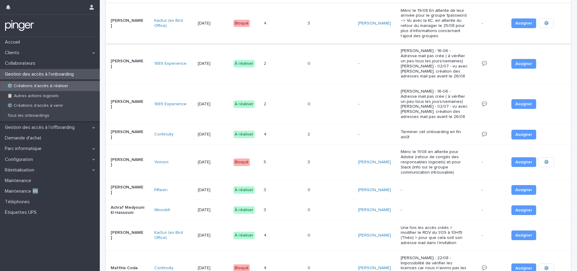
scroll to position [289, 0]
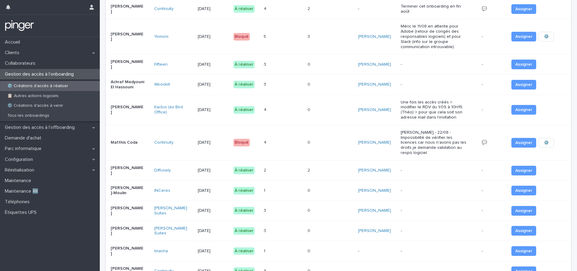
click at [336, 186] on div "0 0" at bounding box center [331, 191] width 46 height 10
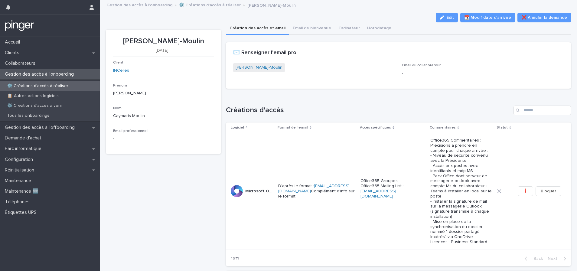
drag, startPoint x: 124, startPoint y: 41, endPoint x: 205, endPoint y: 41, distance: 81.1
click at [205, 41] on p "[PERSON_NAME]-Moulin" at bounding box center [163, 41] width 101 height 9
copy p "[PERSON_NAME]-Moulin"
click at [269, 70] on link "[PERSON_NAME]-Moulin" at bounding box center [259, 67] width 47 height 6
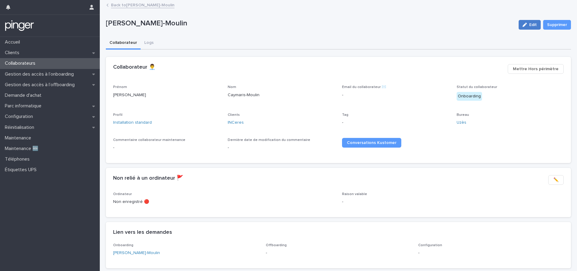
click at [523, 25] on icon "button" at bounding box center [525, 25] width 4 height 4
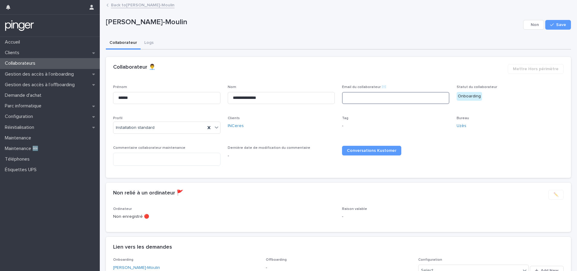
click at [373, 96] on input at bounding box center [395, 98] width 107 height 12
paste input "**********"
type input "**********"
click at [557, 25] on span "Save" at bounding box center [561, 25] width 10 height 4
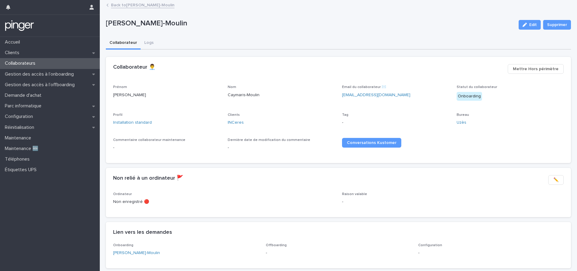
click at [124, 4] on link "Back to Pierre Caymaris-Moulin" at bounding box center [143, 4] width 64 height 7
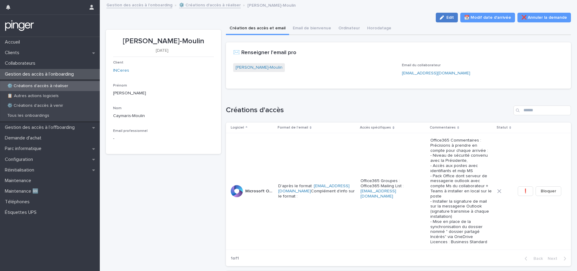
click at [444, 18] on div "button" at bounding box center [443, 17] width 7 height 4
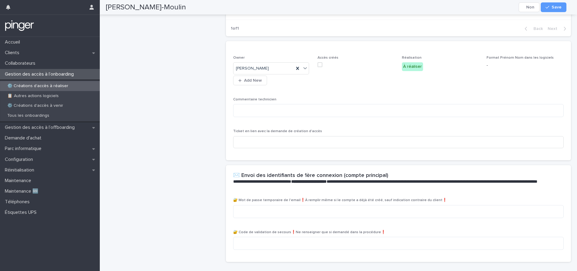
scroll to position [230, 0]
click at [263, 205] on textarea at bounding box center [398, 211] width 331 height 13
type textarea "**********"
click at [554, 8] on span "Save" at bounding box center [557, 7] width 10 height 4
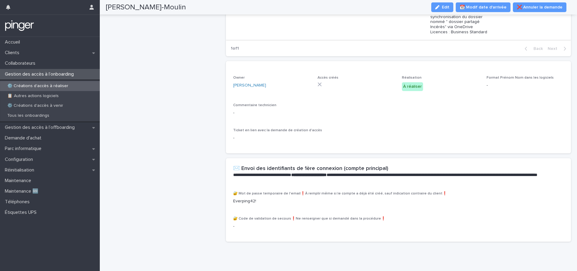
scroll to position [0, 0]
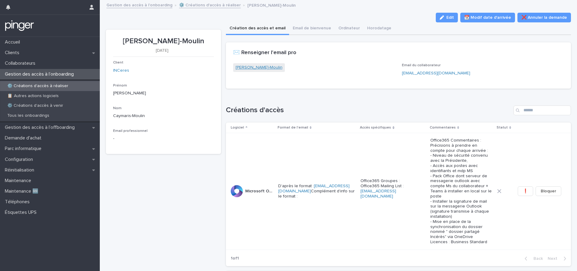
click at [243, 66] on link "[PERSON_NAME]-Moulin" at bounding box center [259, 67] width 47 height 6
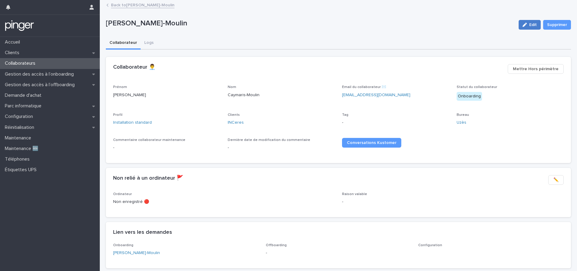
click at [523, 23] on div "button" at bounding box center [526, 25] width 7 height 4
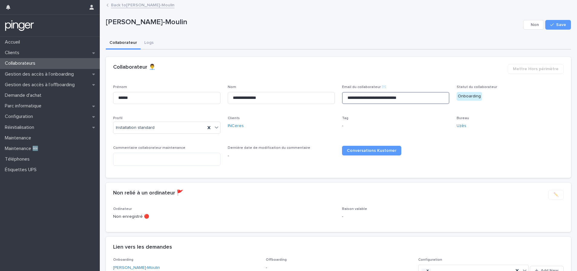
click at [375, 100] on input "**********" at bounding box center [395, 98] width 107 height 12
type input "**********"
click at [556, 26] on span "Save" at bounding box center [561, 25] width 10 height 4
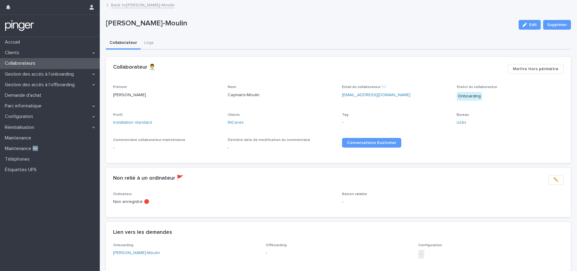
click at [136, 5] on link "Back to Pierre Caymaris-Moulin" at bounding box center [143, 4] width 64 height 7
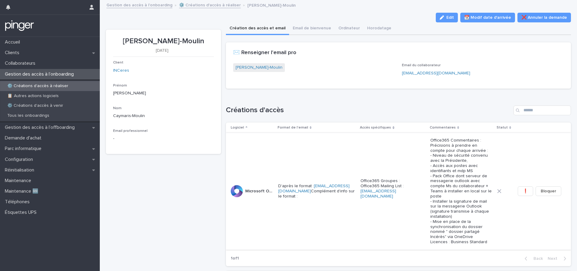
click at [523, 188] on span "❗" at bounding box center [525, 191] width 5 height 6
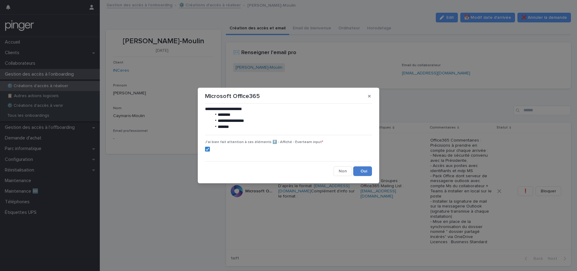
click at [364, 172] on button "Save" at bounding box center [362, 171] width 19 height 10
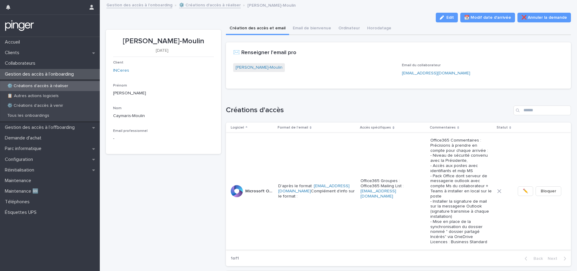
click at [523, 188] on span "✏️" at bounding box center [525, 191] width 5 height 6
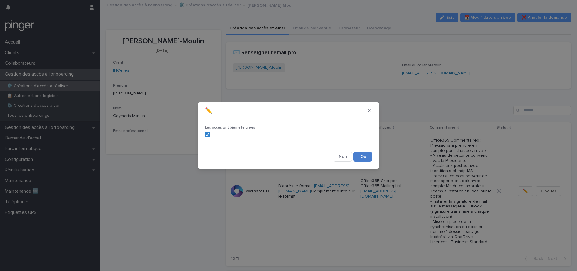
click at [356, 156] on button "Save" at bounding box center [362, 157] width 19 height 10
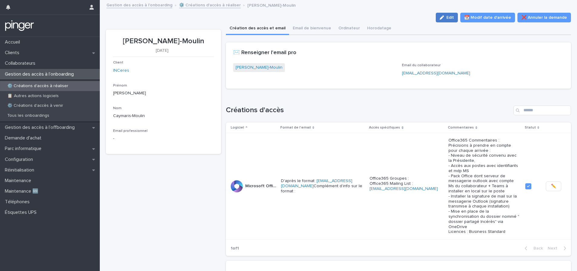
click at [438, 16] on button "Edit" at bounding box center [447, 18] width 22 height 10
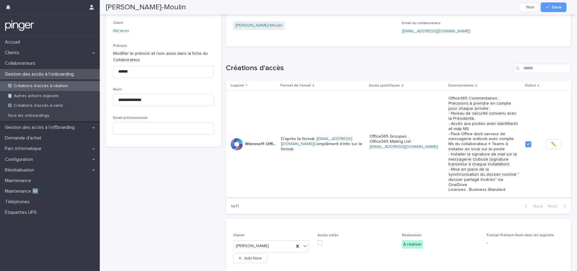
scroll to position [42, 0]
click at [319, 241] on span at bounding box center [320, 243] width 5 height 5
click at [560, 6] on span "Save" at bounding box center [557, 7] width 10 height 4
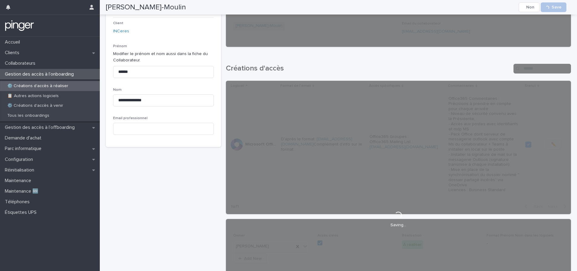
scroll to position [26, 0]
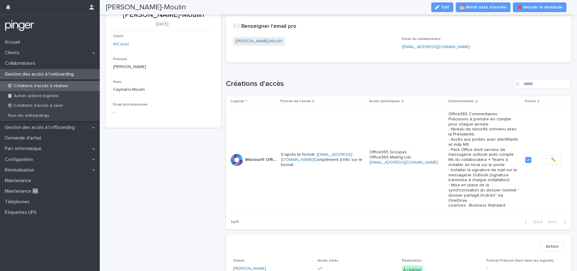
click at [55, 88] on p "⚙️ Créations d'accès à réaliser" at bounding box center [37, 86] width 71 height 5
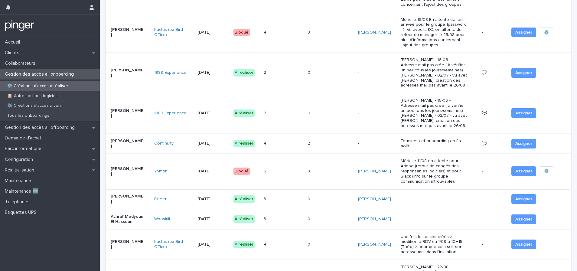
scroll to position [377, 0]
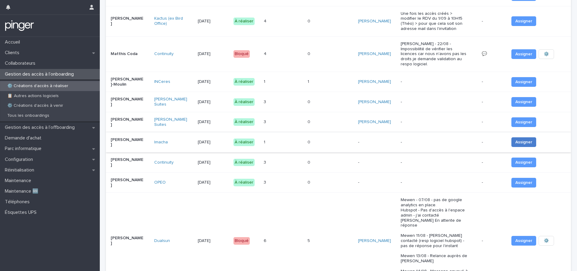
click at [516, 139] on span "Assigner" at bounding box center [524, 142] width 17 height 6
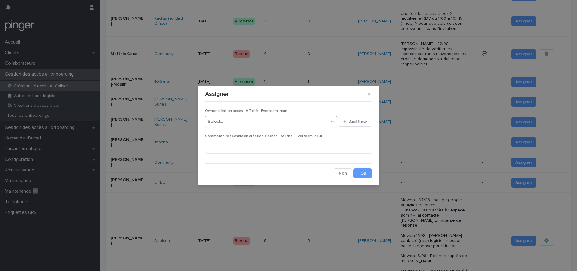
click at [240, 123] on div "Select..." at bounding box center [267, 122] width 124 height 10
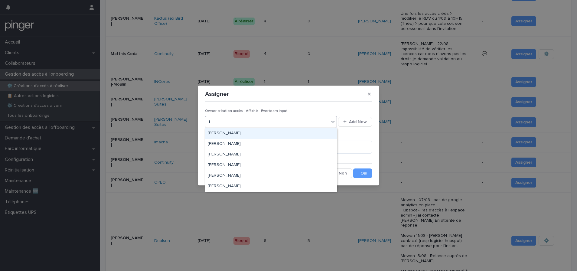
type input "**"
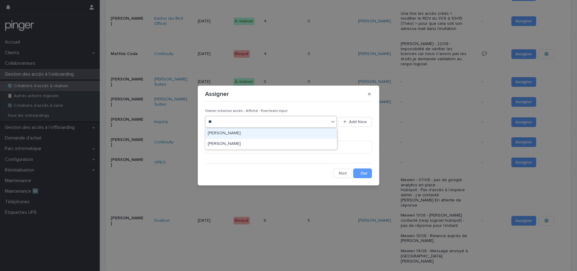
scroll to position [367, 0]
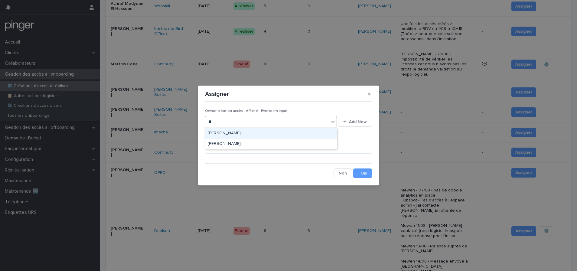
click at [213, 135] on div "[PERSON_NAME]" at bounding box center [271, 133] width 132 height 11
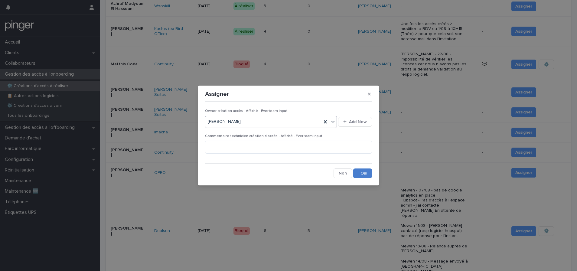
click at [361, 174] on button "Save" at bounding box center [362, 174] width 19 height 10
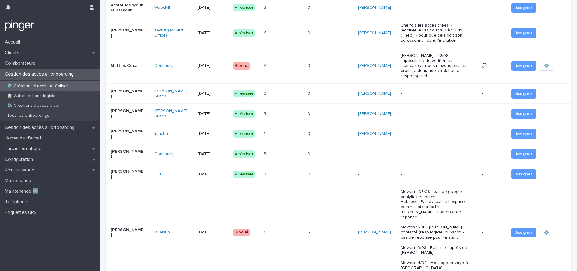
scroll to position [363, 0]
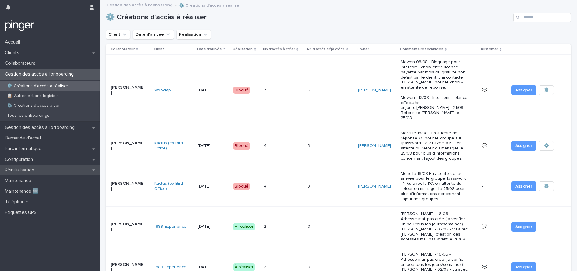
click at [27, 170] on p "Réinitialisation" at bounding box center [20, 170] width 37 height 6
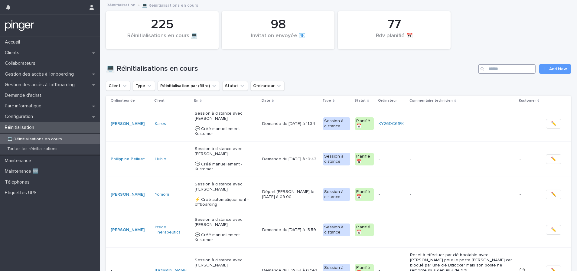
click at [507, 70] on input "Search" at bounding box center [506, 69] width 57 height 10
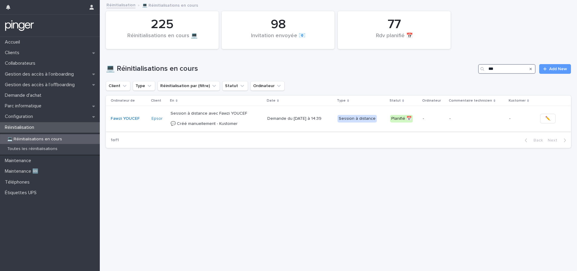
type input "***"
click at [258, 123] on p "Session à distance avec Fawzi YOUCEF 💬​ Créé manuellement - Kustomer" at bounding box center [217, 118] width 92 height 15
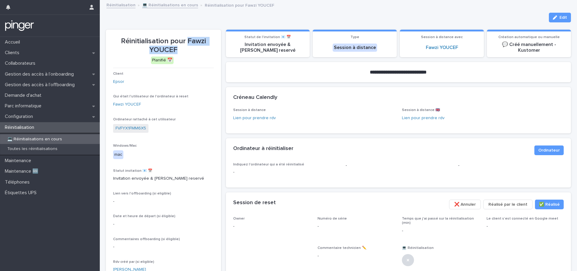
drag, startPoint x: 187, startPoint y: 41, endPoint x: 175, endPoint y: 51, distance: 15.0
click at [175, 51] on p "Réinitialisation pour Fawzi YOUCEF" at bounding box center [163, 46] width 101 height 18
copy p "Fawzi YOUCEF"
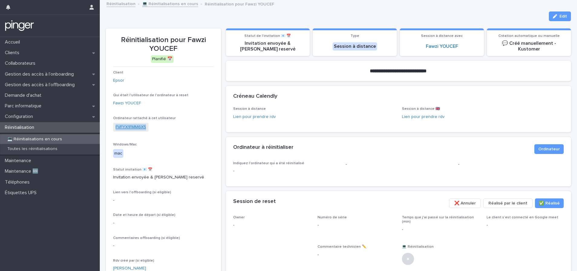
copy link "FVFYX1FMM6X5"
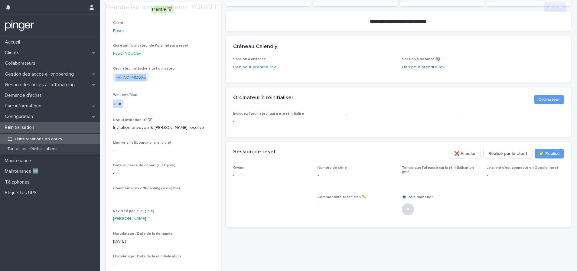
scroll to position [52, 0]
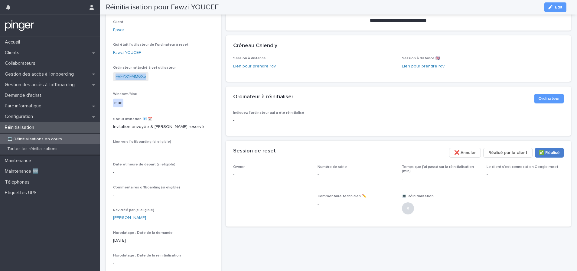
click at [547, 153] on span "✅​ Réalisé" at bounding box center [549, 153] width 21 height 6
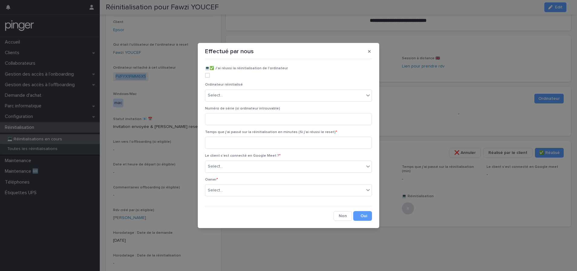
click at [208, 77] on span at bounding box center [207, 75] width 5 height 5
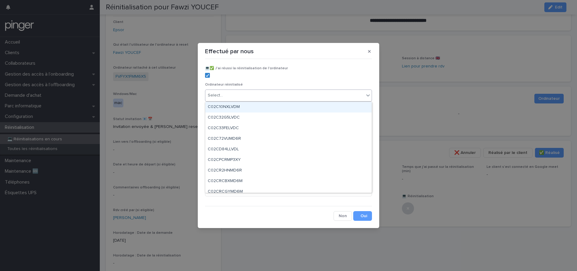
click at [245, 93] on div "Select..." at bounding box center [284, 95] width 159 height 10
paste input "**********"
type input "**********"
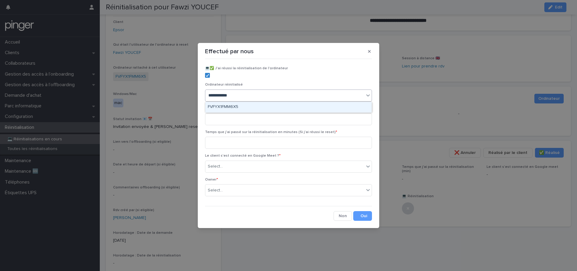
click at [235, 107] on div "FVFYX1FMM6X5" at bounding box center [288, 107] width 166 height 11
click at [237, 143] on input at bounding box center [288, 143] width 167 height 12
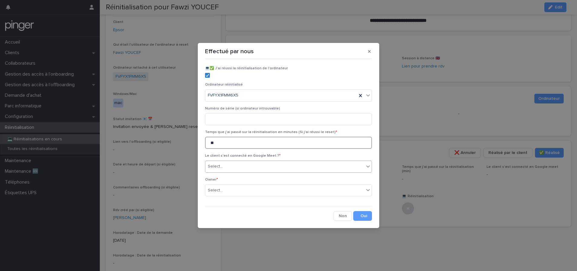
type input "**"
click at [239, 164] on div "Select..." at bounding box center [284, 167] width 159 height 10
click at [226, 190] on div "Non" at bounding box center [288, 189] width 166 height 11
click at [230, 193] on div "Select..." at bounding box center [284, 190] width 159 height 10
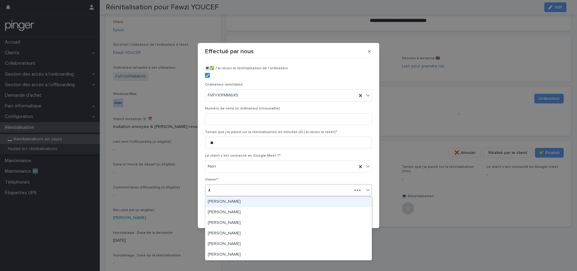
type input "**"
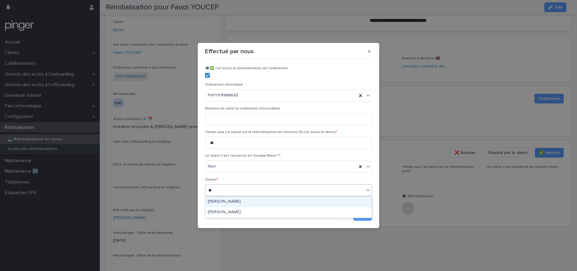
click at [222, 200] on div "[PERSON_NAME]" at bounding box center [288, 202] width 166 height 11
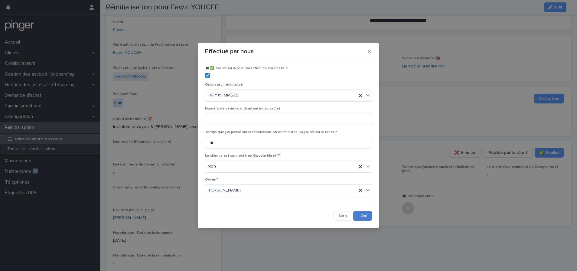
click at [364, 218] on button "Save" at bounding box center [362, 216] width 19 height 10
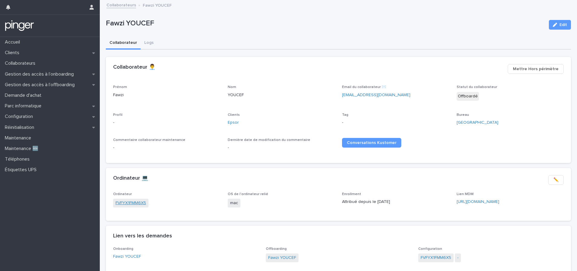
click at [139, 205] on link "FVFYX1FMM6X5" at bounding box center [131, 203] width 31 height 6
